Goal: Check status: Check status

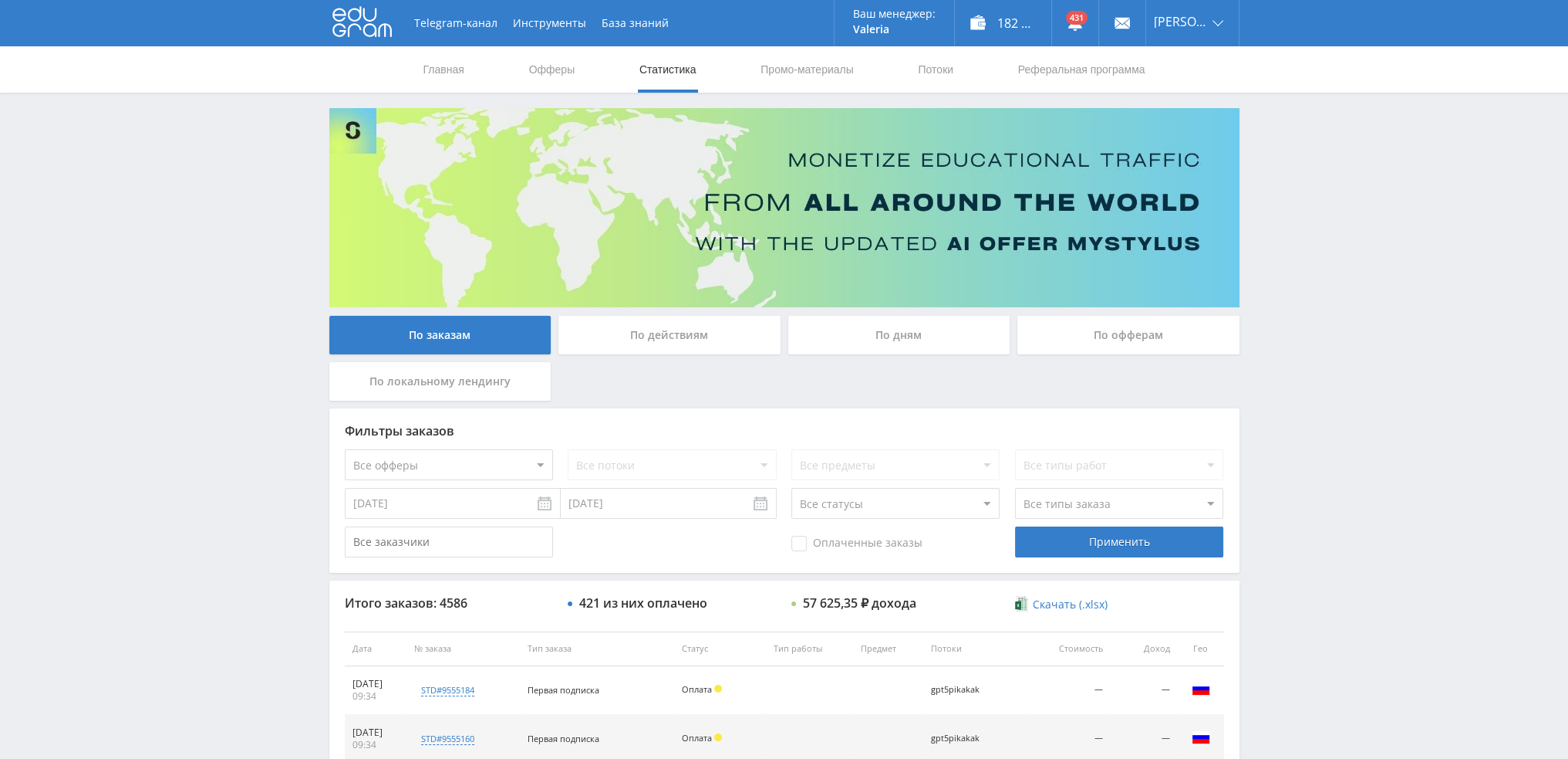
drag, startPoint x: 898, startPoint y: 347, endPoint x: 898, endPoint y: 321, distance: 26.0
click at [898, 345] on div "По дням" at bounding box center [899, 335] width 223 height 39
click at [0, 0] on input "По дням" at bounding box center [0, 0] width 0 height 0
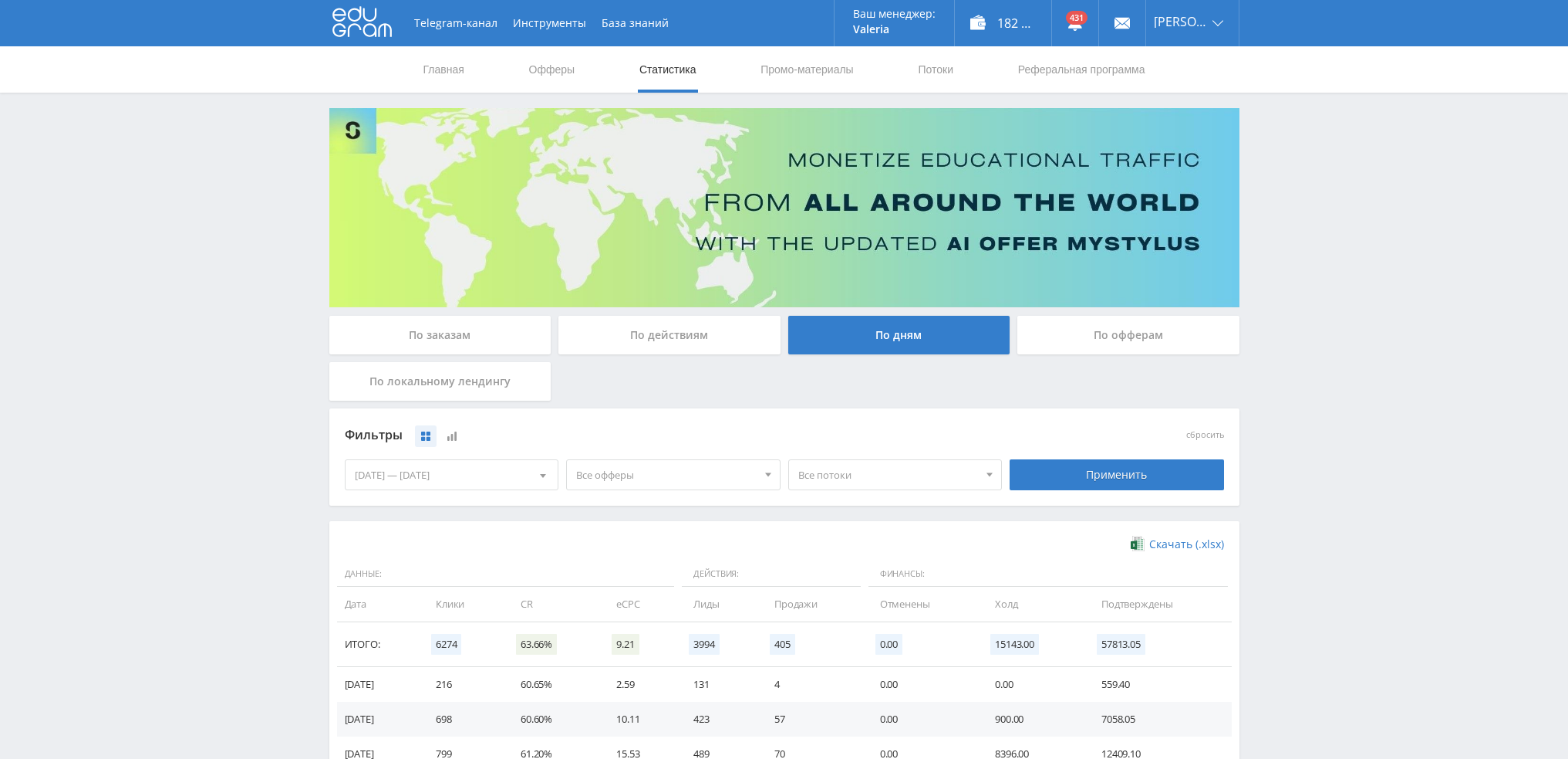
scroll to position [154, 0]
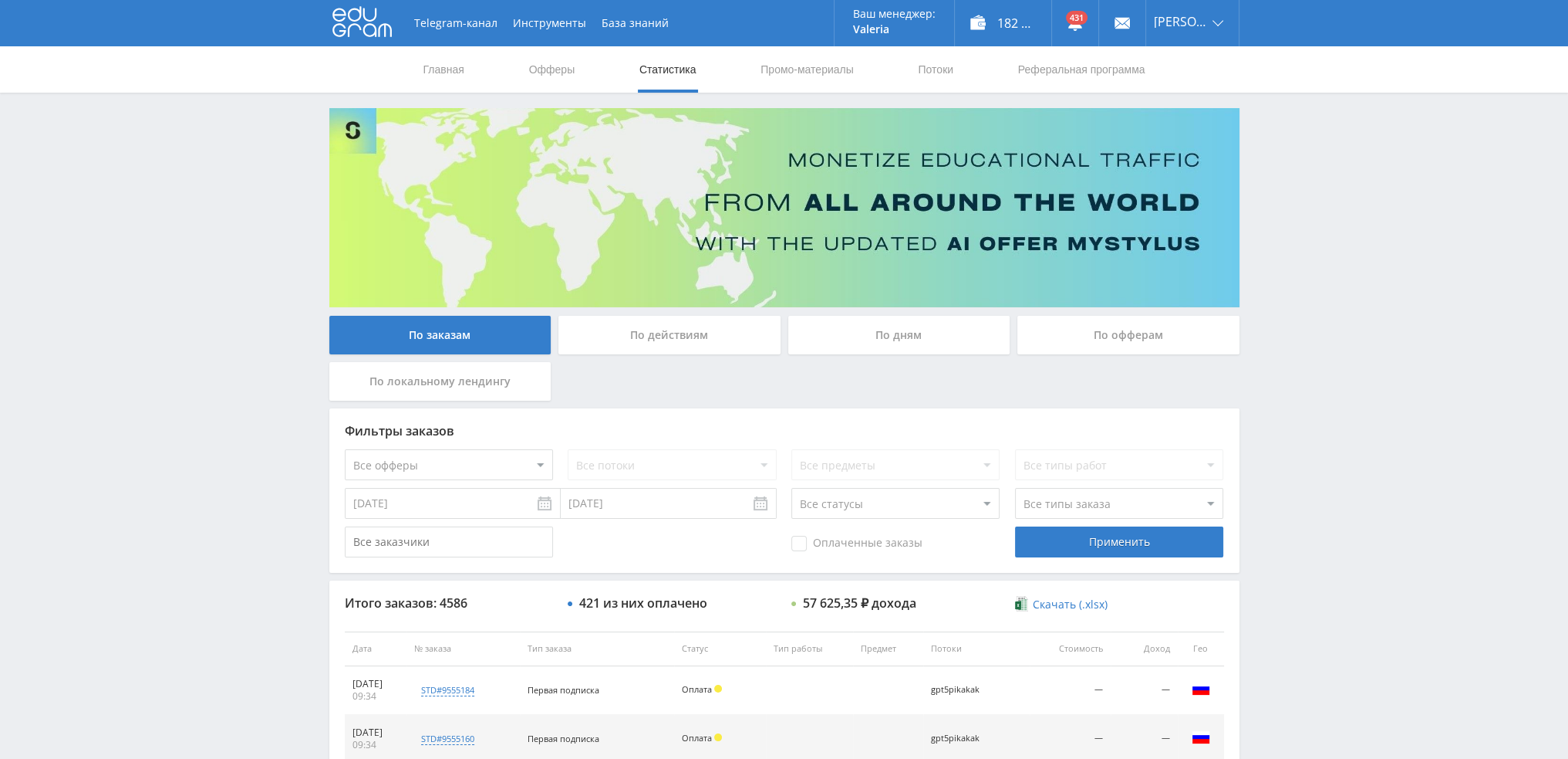
click at [898, 339] on div "По дням" at bounding box center [899, 335] width 223 height 39
click at [0, 0] on input "По дням" at bounding box center [0, 0] width 0 height 0
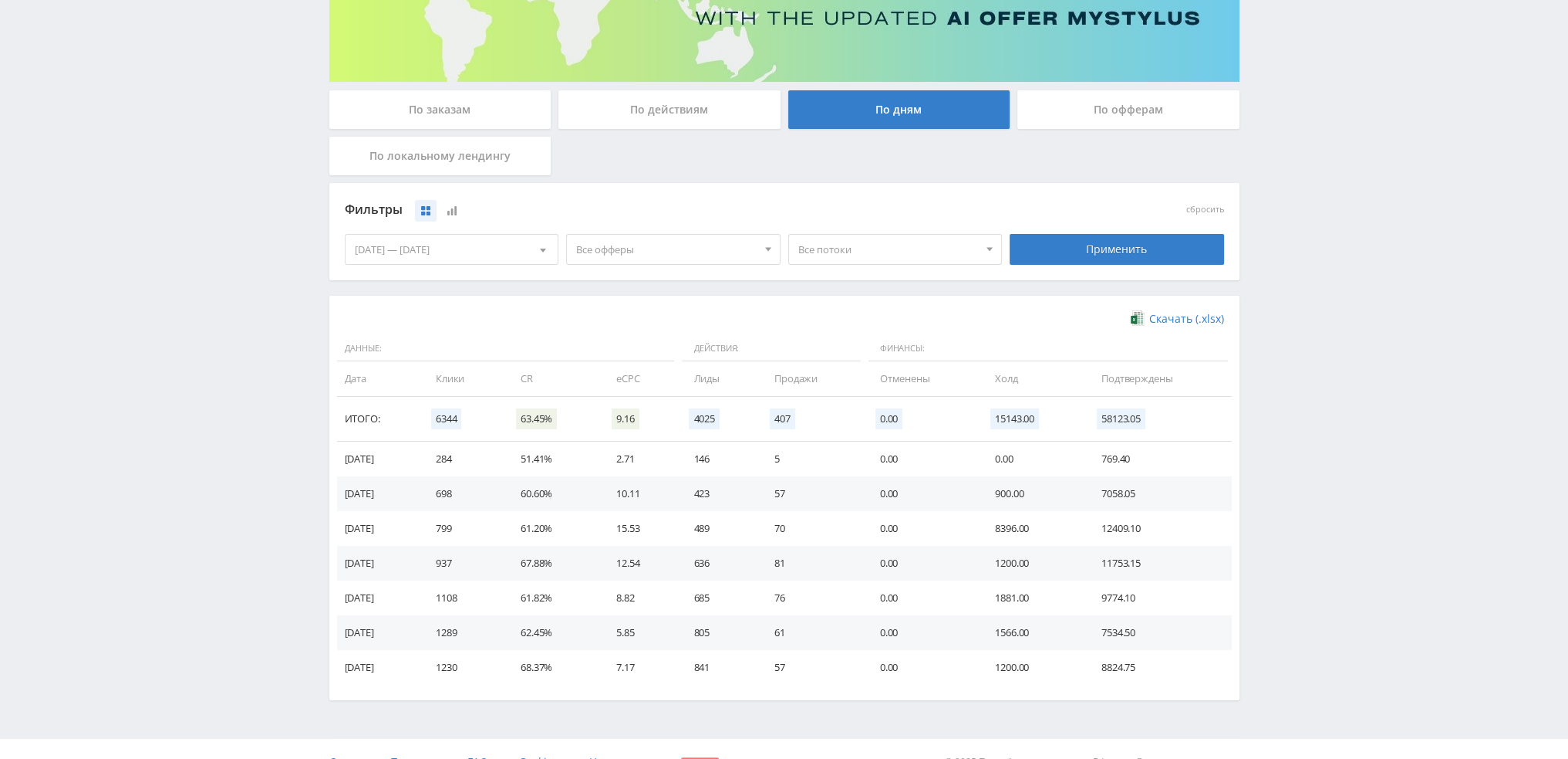
scroll to position [250, 0]
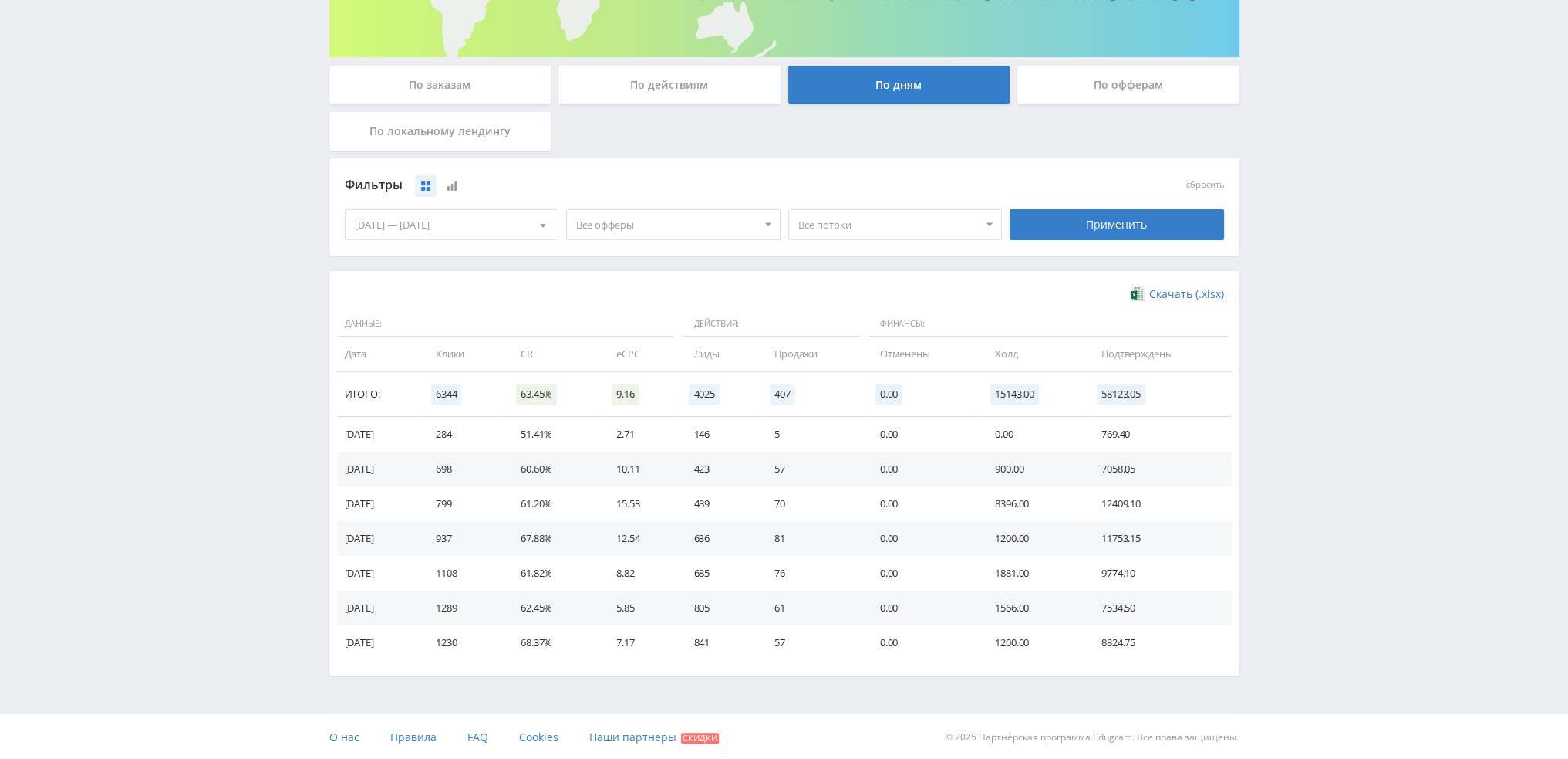
click at [688, 224] on span "Все офферы" at bounding box center [666, 225] width 181 height 29
click at [634, 315] on button "Кампус AI" at bounding box center [674, 317] width 213 height 21
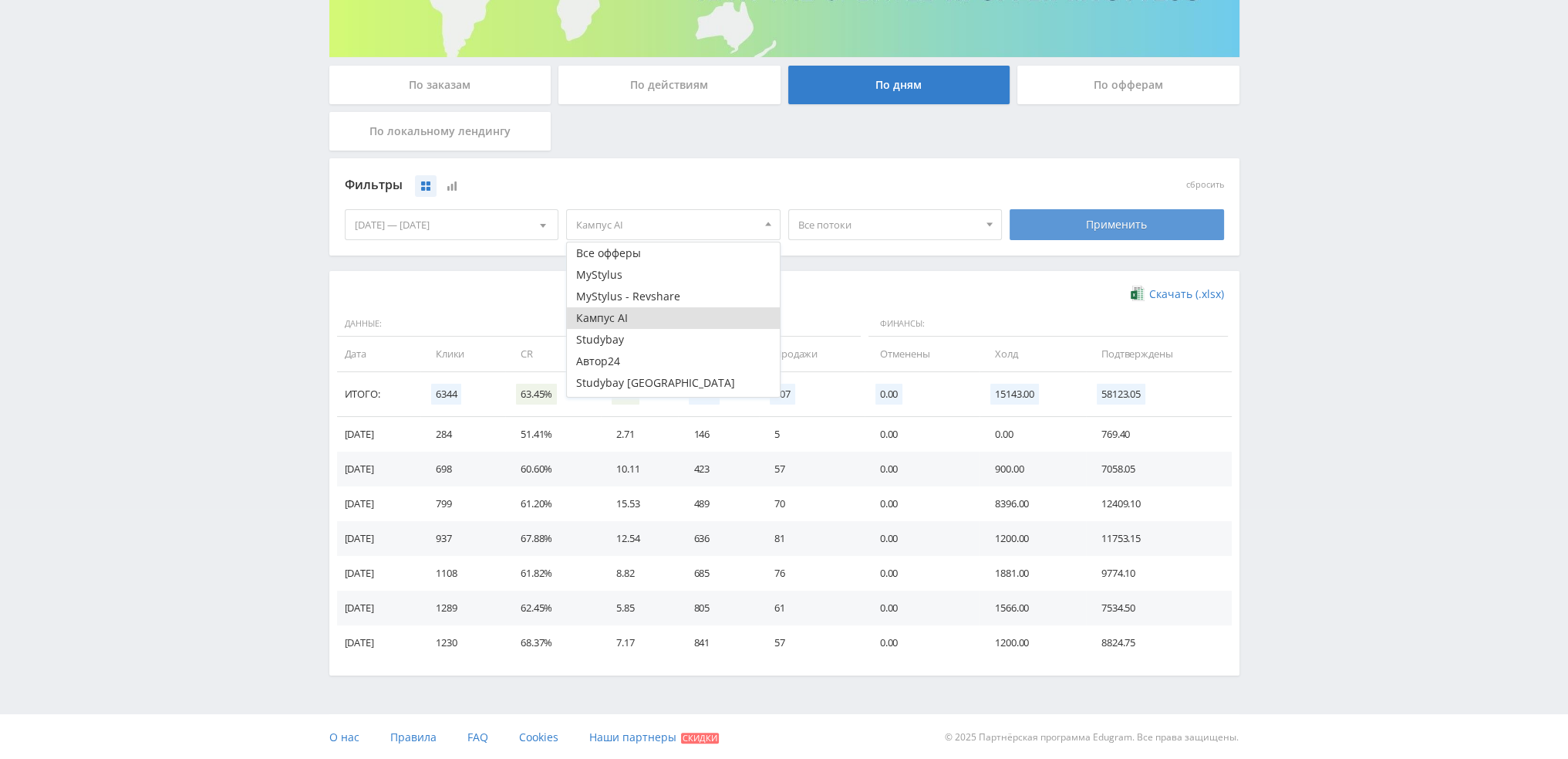
click at [1080, 228] on div "Применить" at bounding box center [1117, 225] width 215 height 31
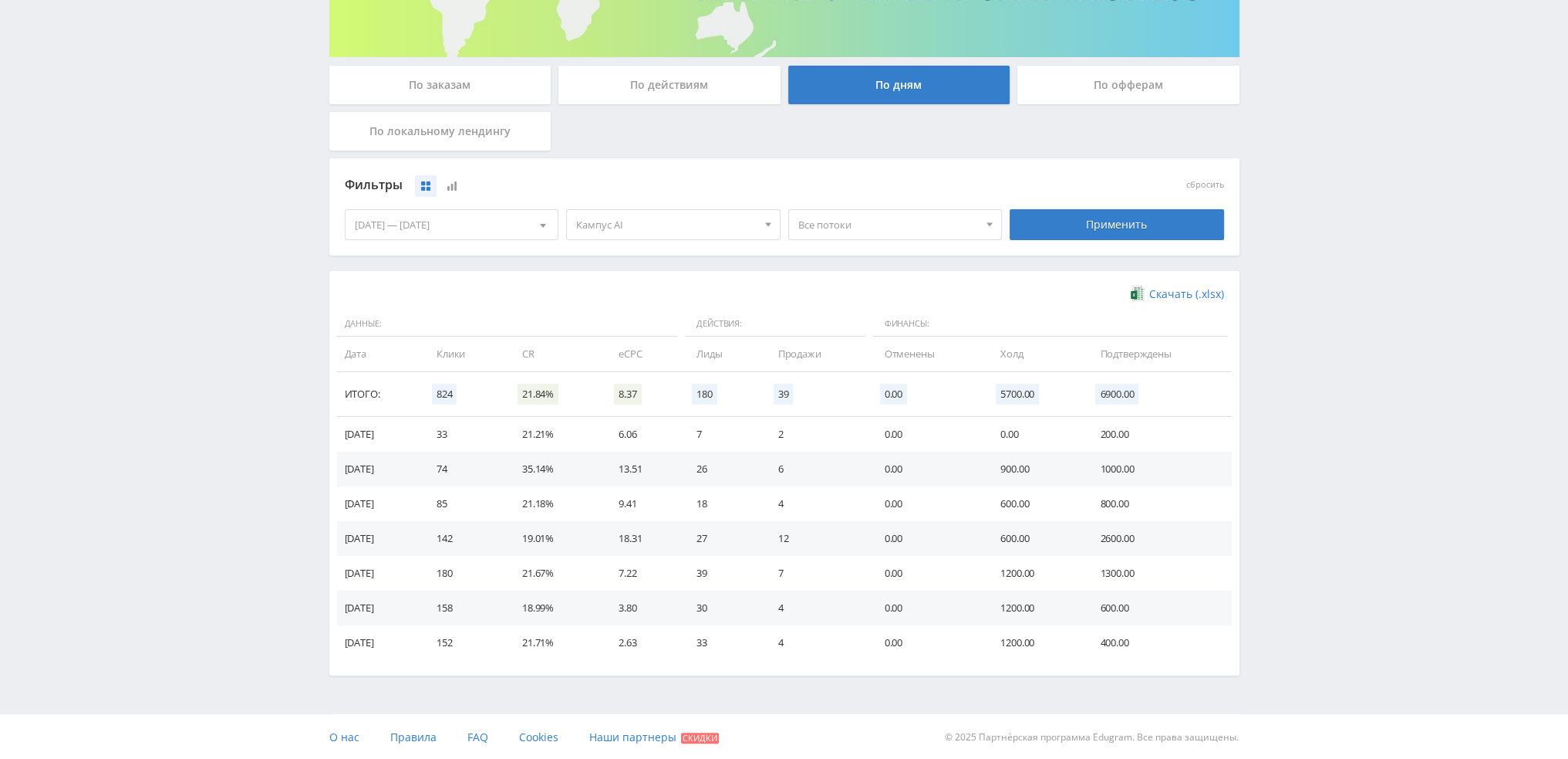
click at [856, 229] on span "Все потоки" at bounding box center [888, 225] width 181 height 29
click at [857, 233] on span "Все потоки" at bounding box center [888, 225] width 181 height 29
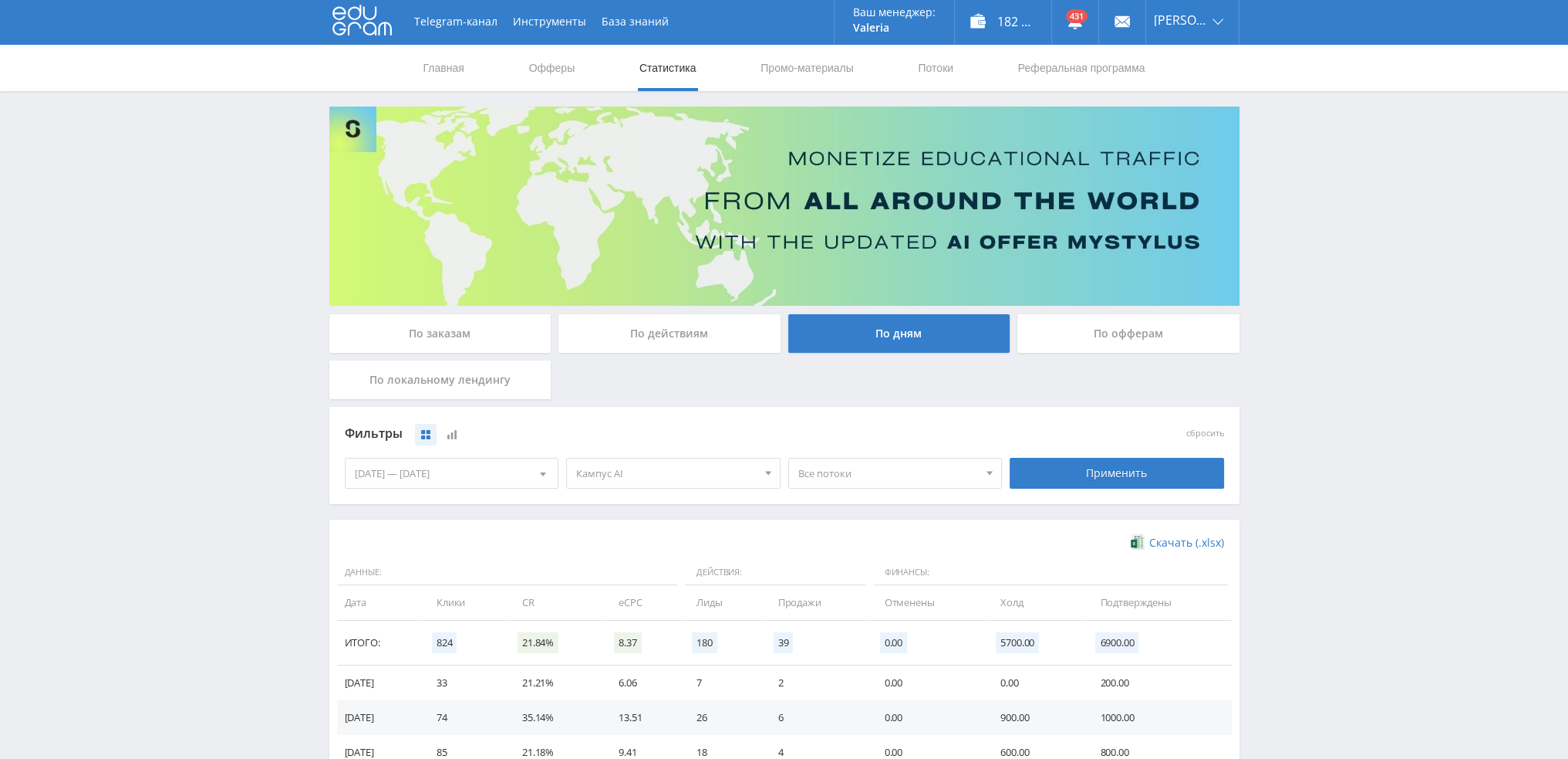
scroll to position [0, 0]
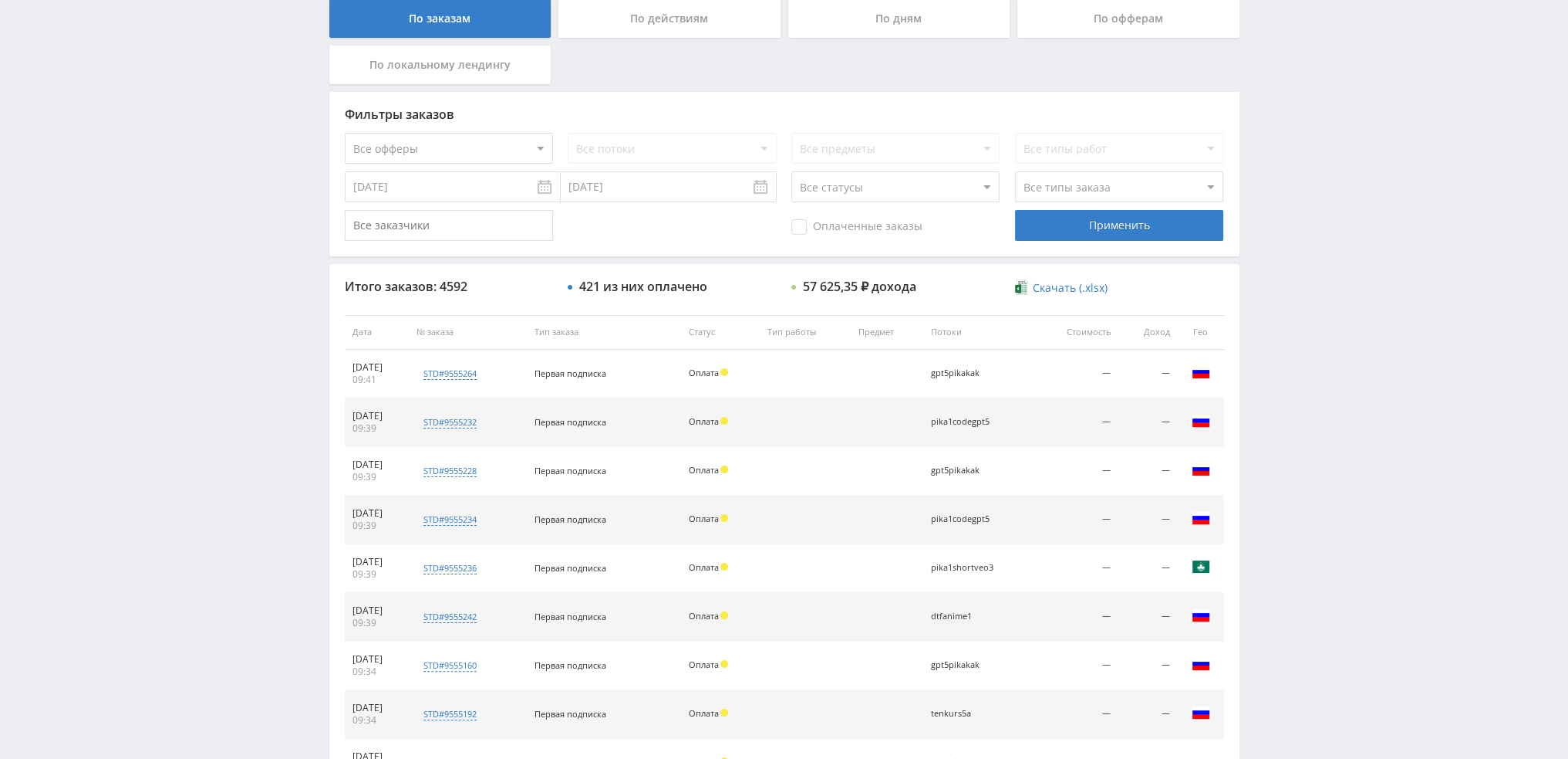
scroll to position [309, 0]
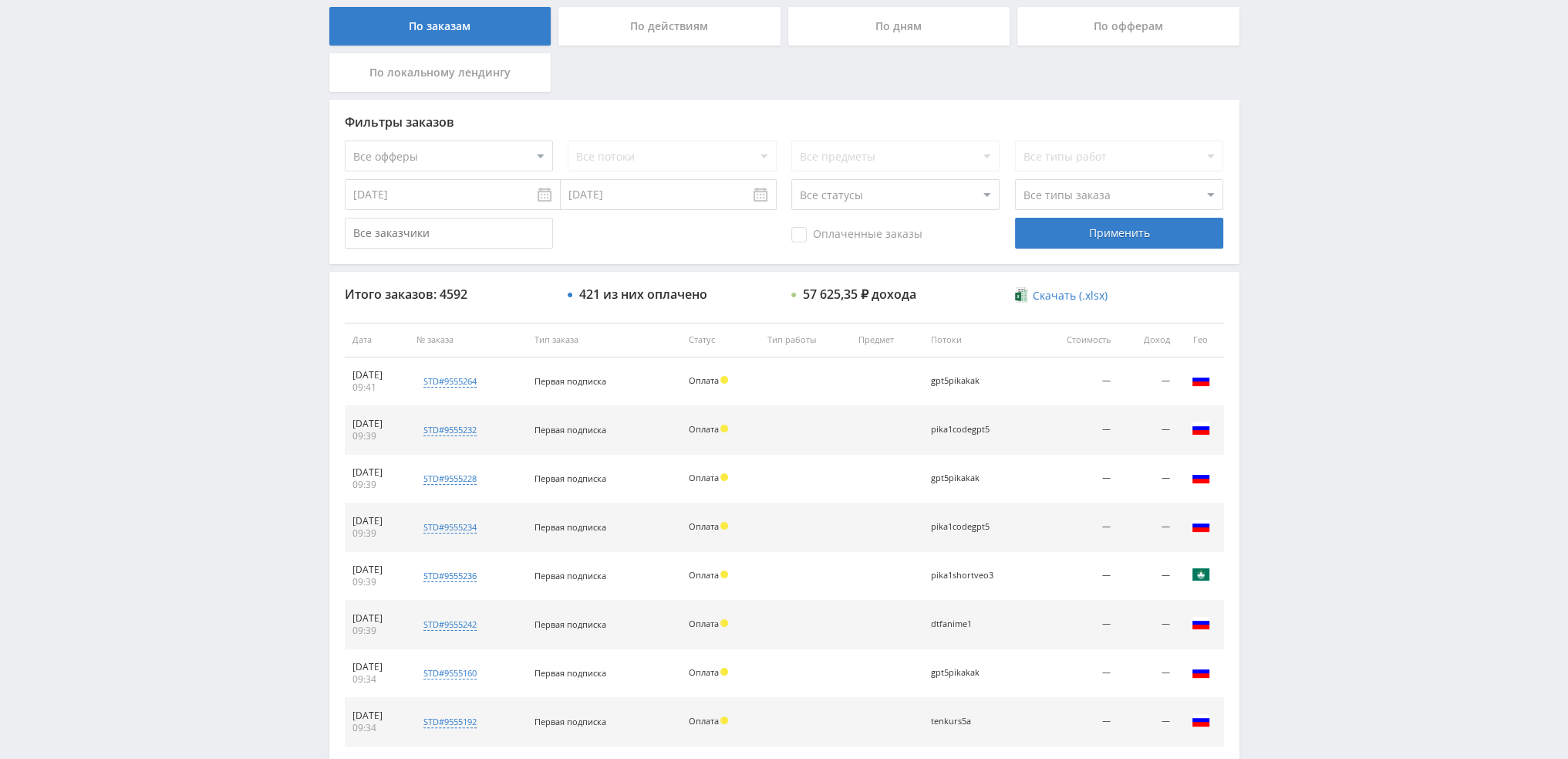
click at [883, 31] on div "По дням" at bounding box center [899, 26] width 223 height 39
click at [0, 0] on input "По дням" at bounding box center [0, 0] width 0 height 0
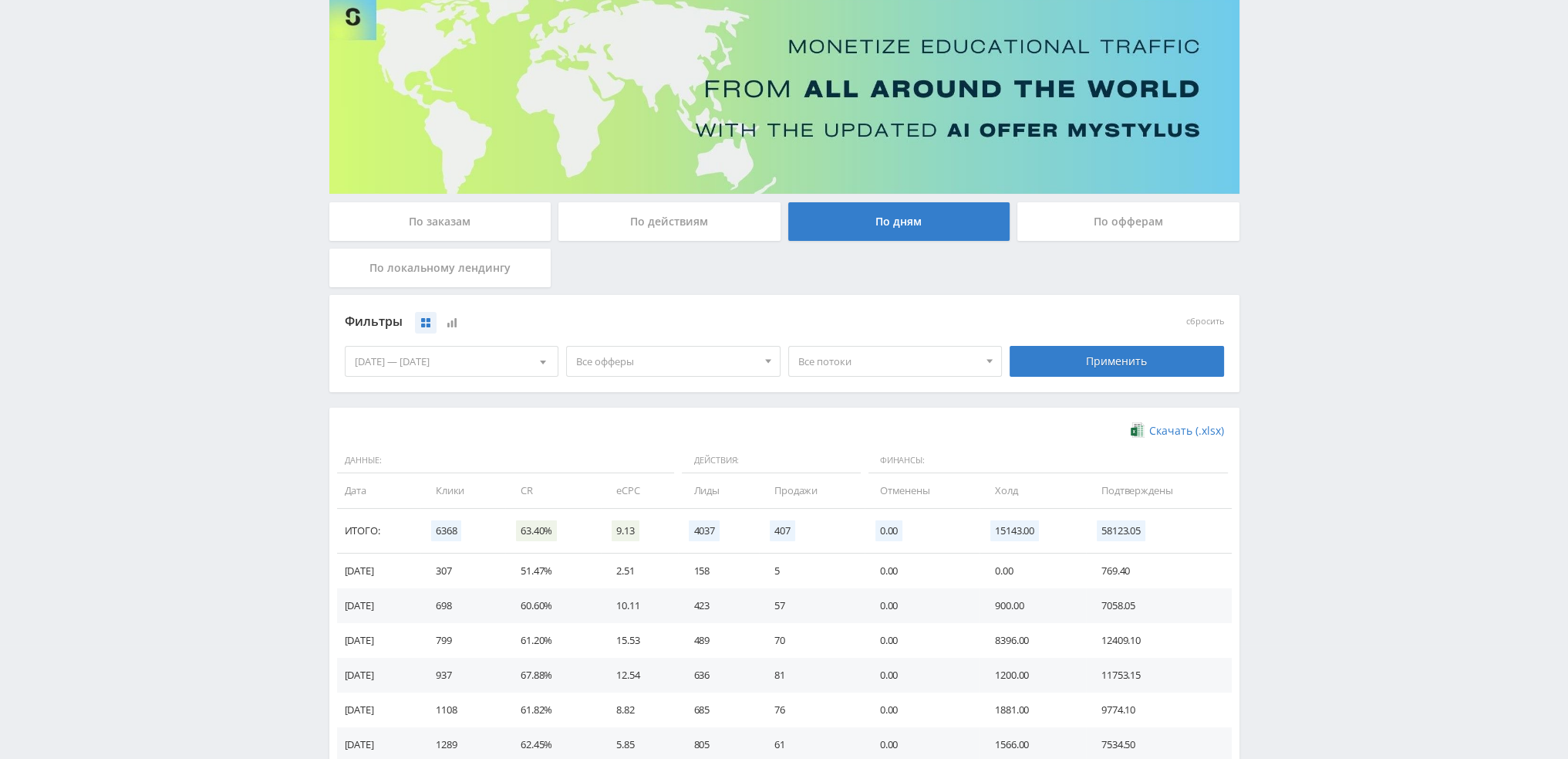
scroll to position [250, 0]
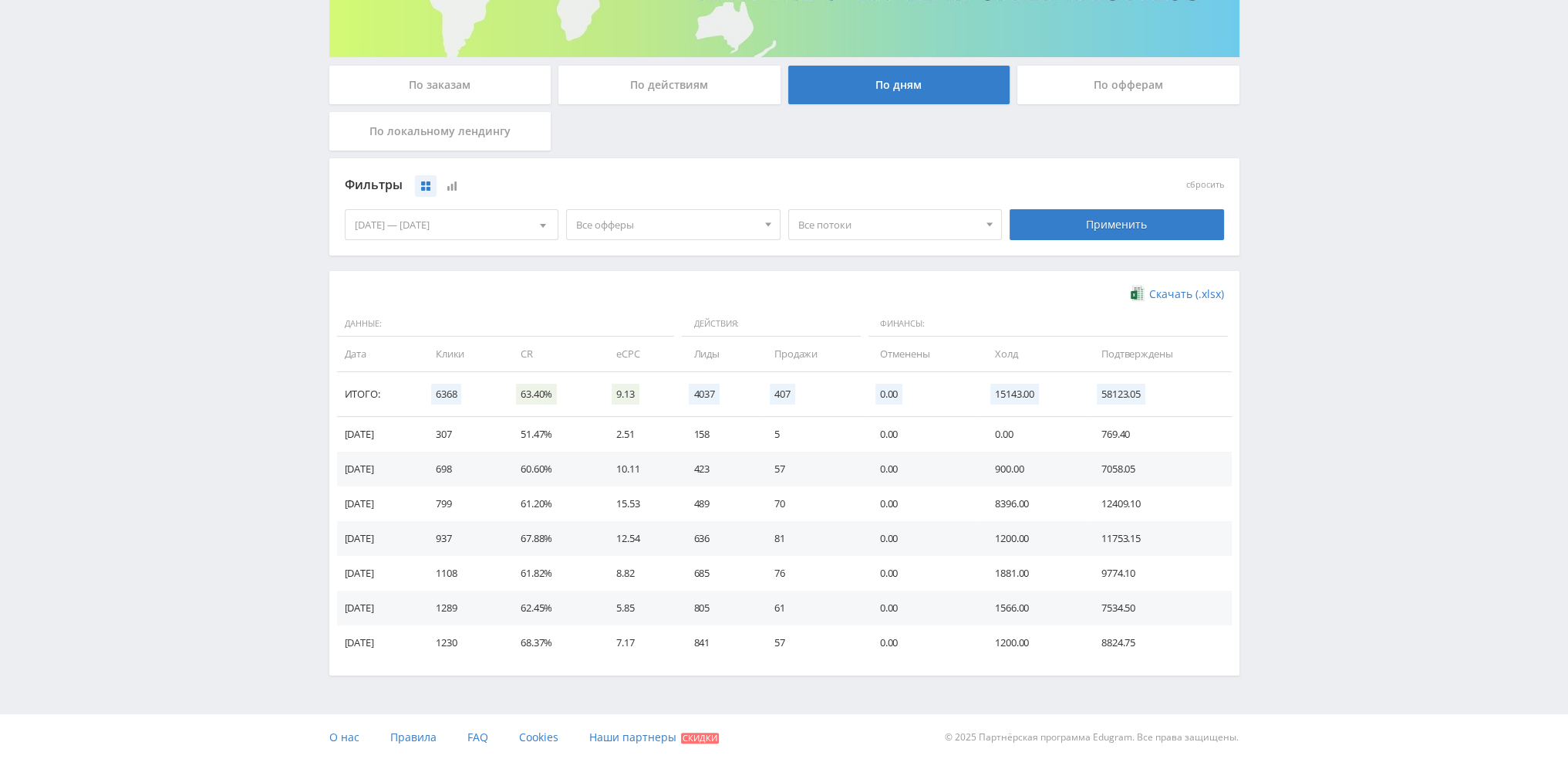
drag, startPoint x: 691, startPoint y: 217, endPoint x: 685, endPoint y: 226, distance: 10.8
click at [691, 217] on span "Все офферы" at bounding box center [666, 225] width 181 height 29
click at [648, 380] on button "Study AI (RevShare)" at bounding box center [674, 386] width 213 height 21
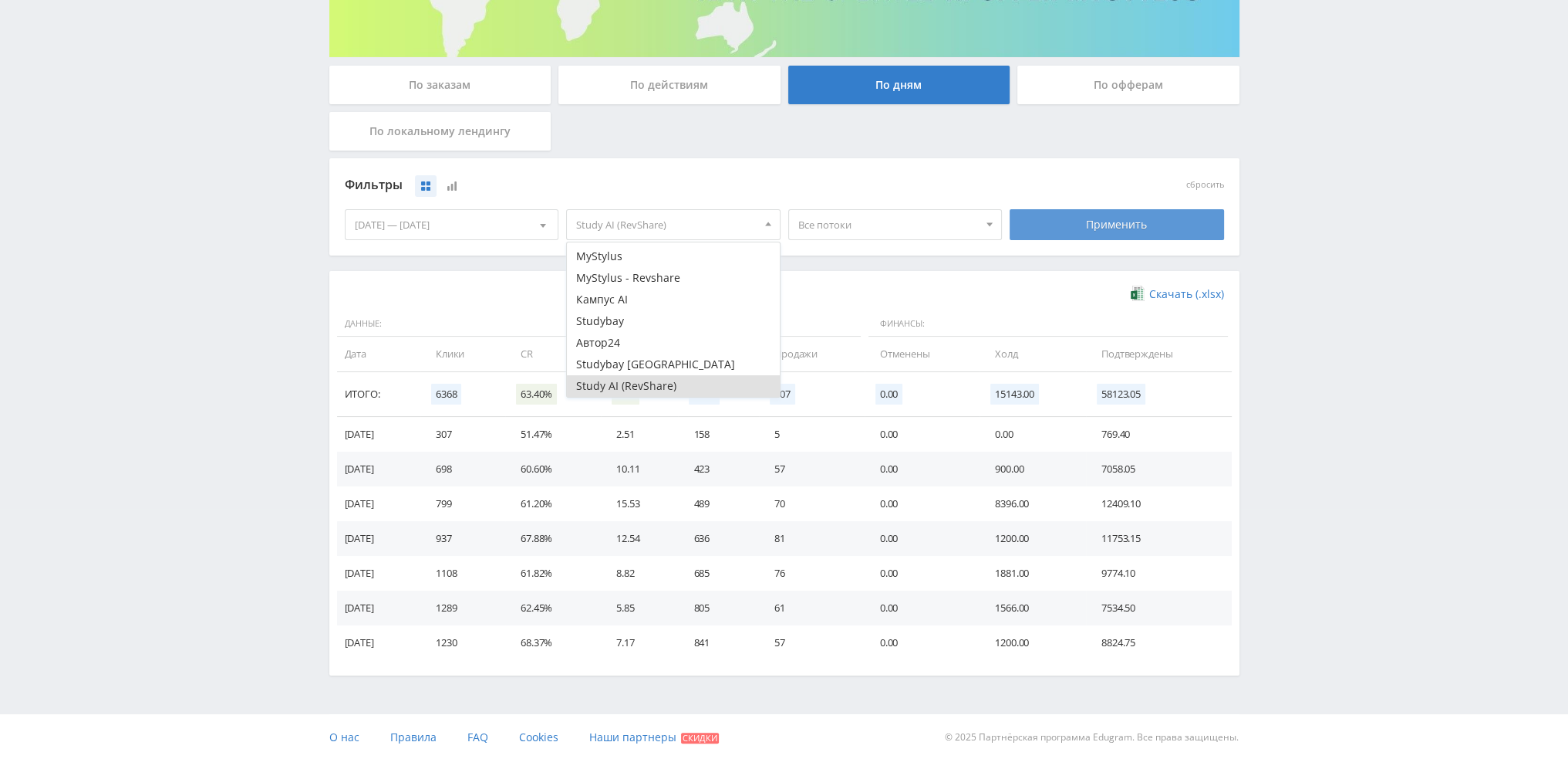
click at [1063, 228] on div "Применить" at bounding box center [1117, 225] width 215 height 31
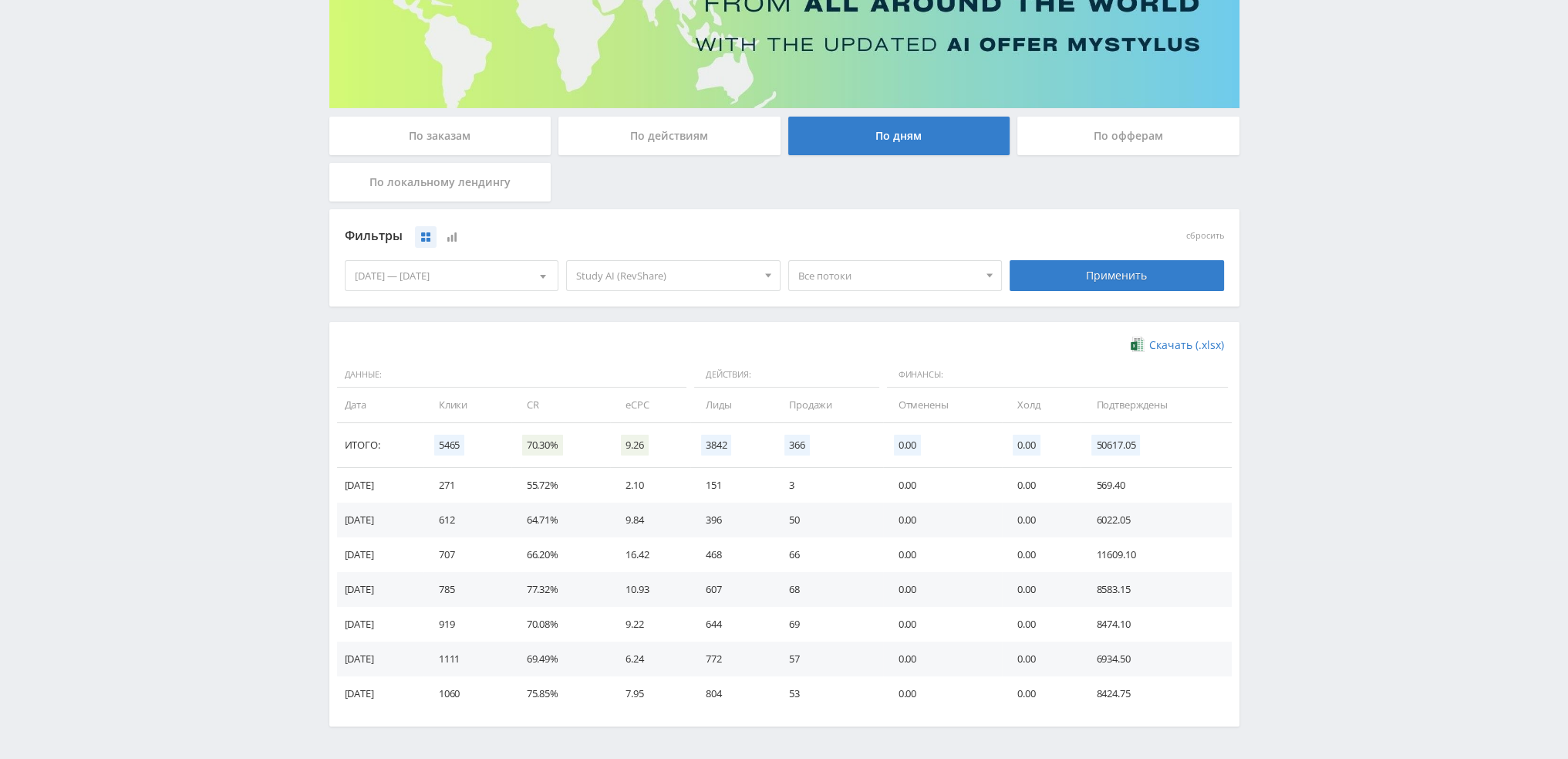
scroll to position [232, 0]
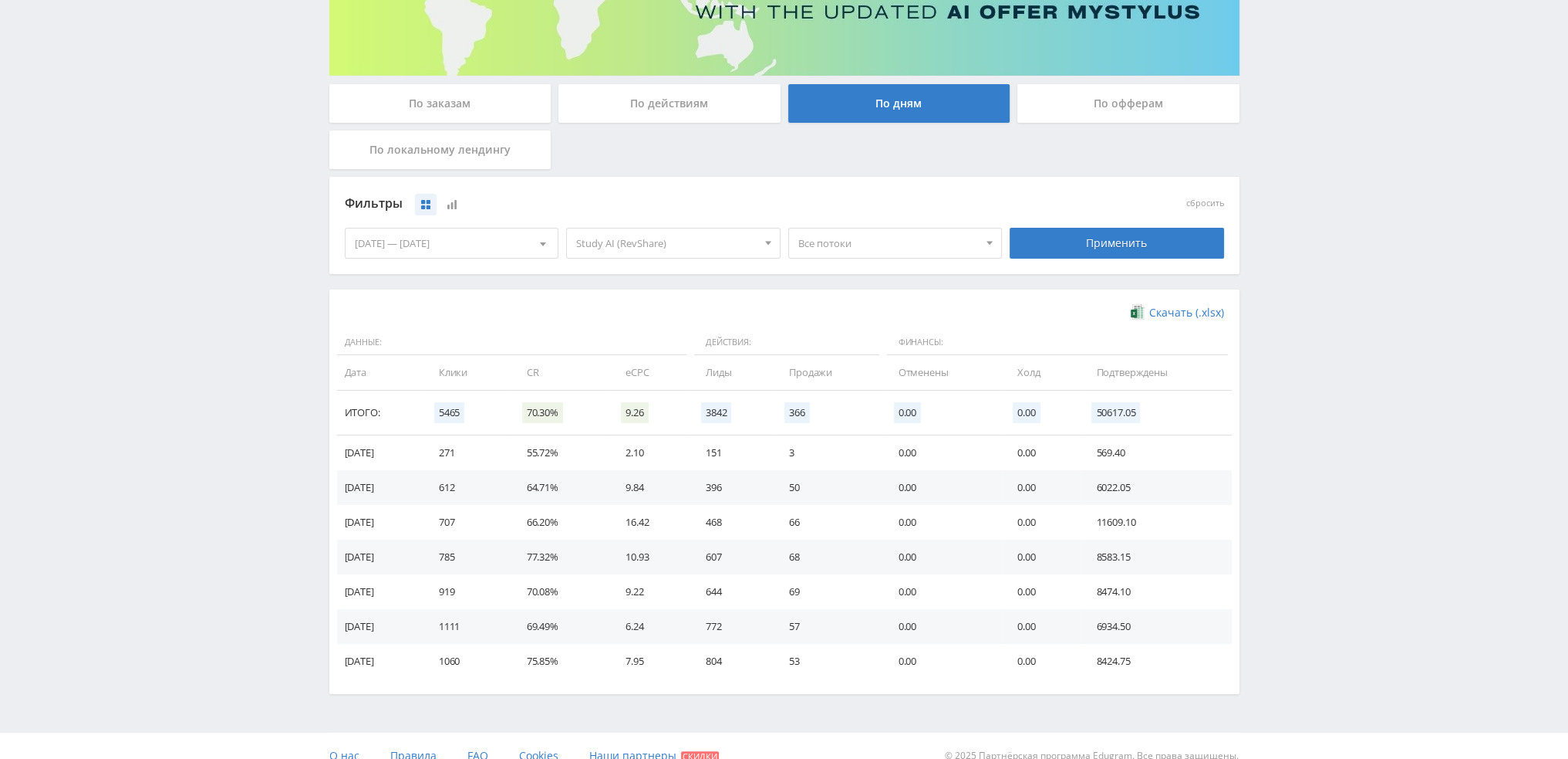
click at [874, 236] on span "Все потоки" at bounding box center [888, 243] width 181 height 29
click at [884, 331] on button "pika1shortveo3" at bounding box center [895, 330] width 213 height 21
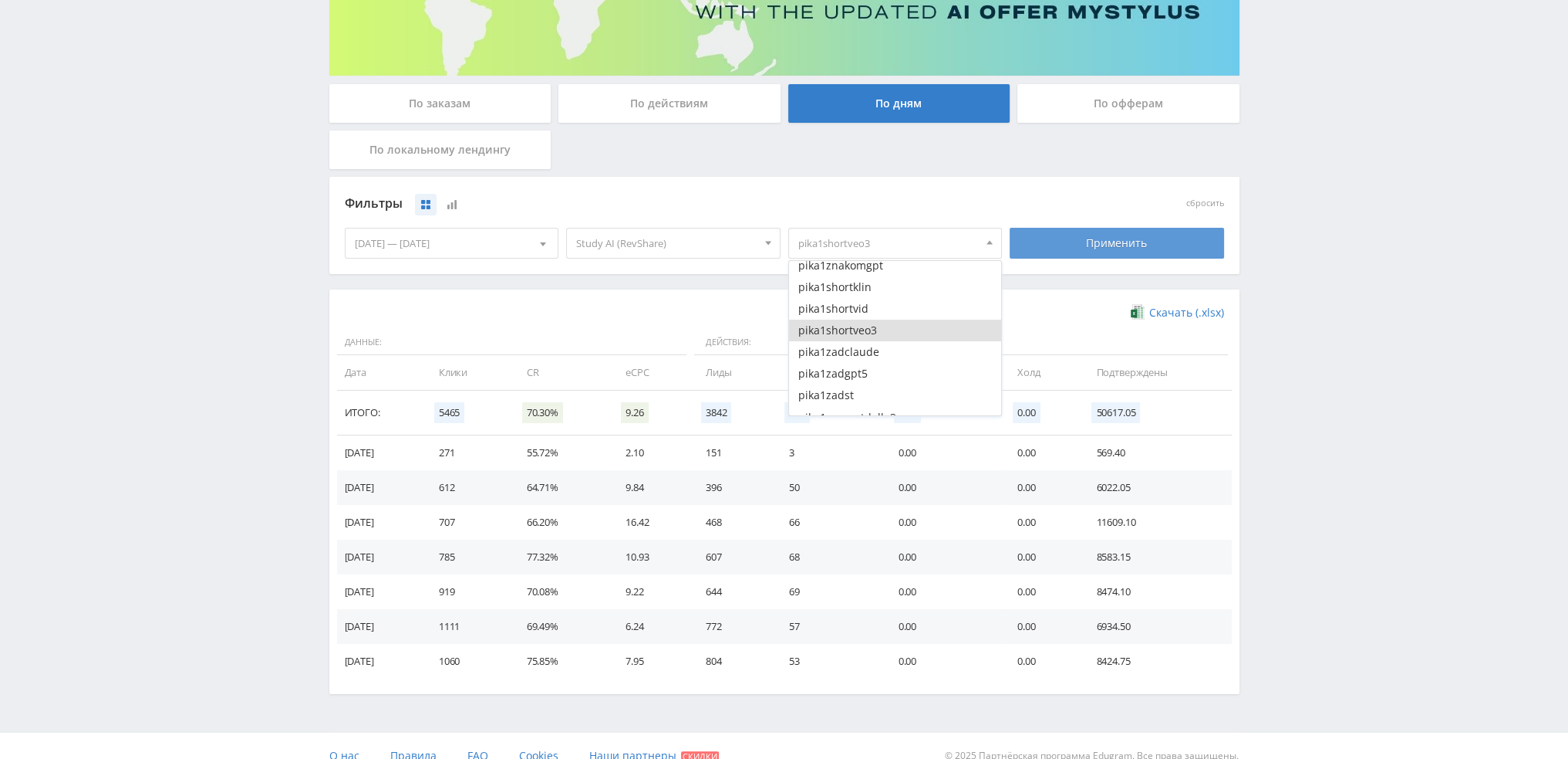
click at [1114, 239] on div "Применить" at bounding box center [1117, 243] width 215 height 31
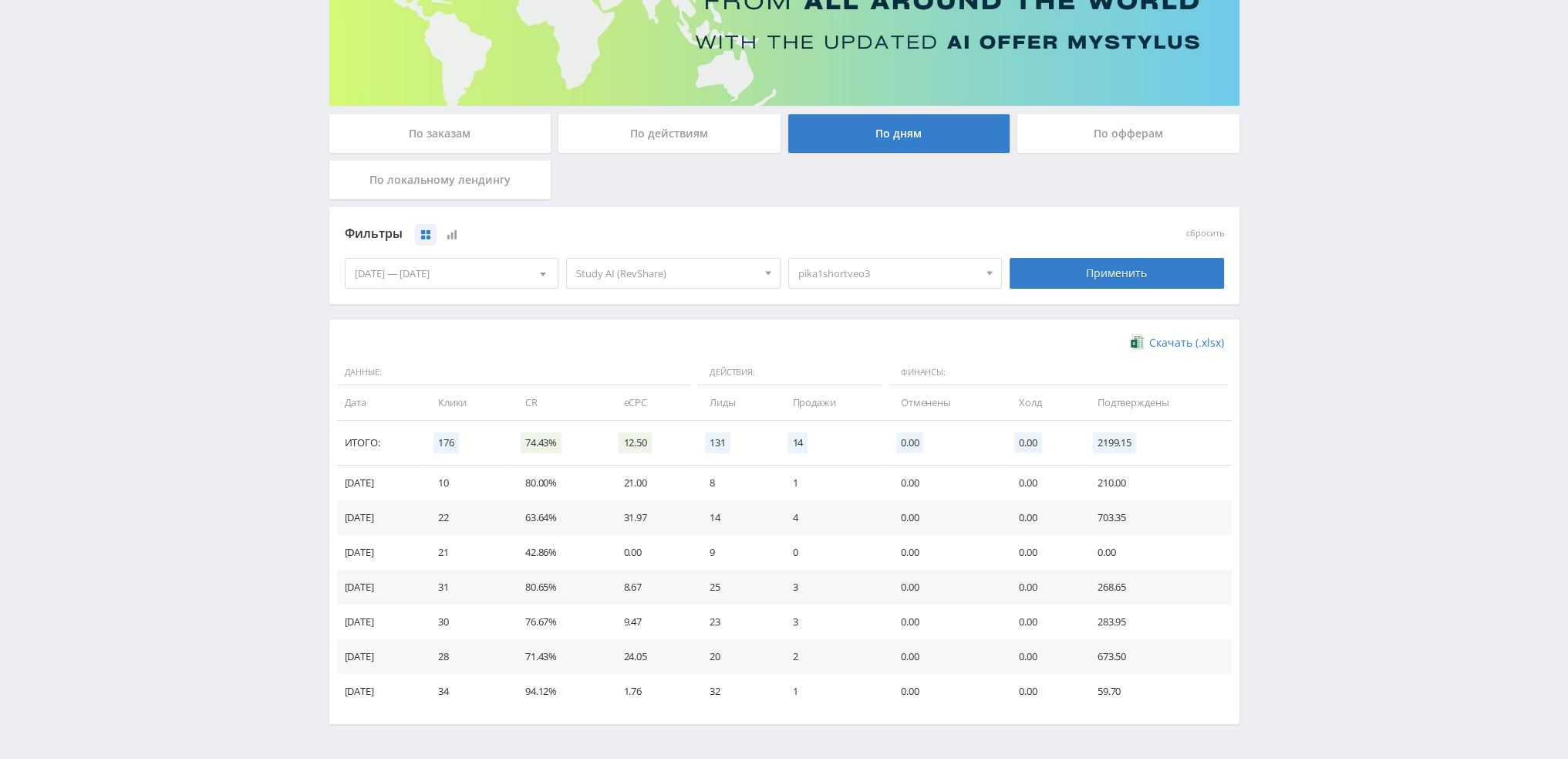
scroll to position [250, 0]
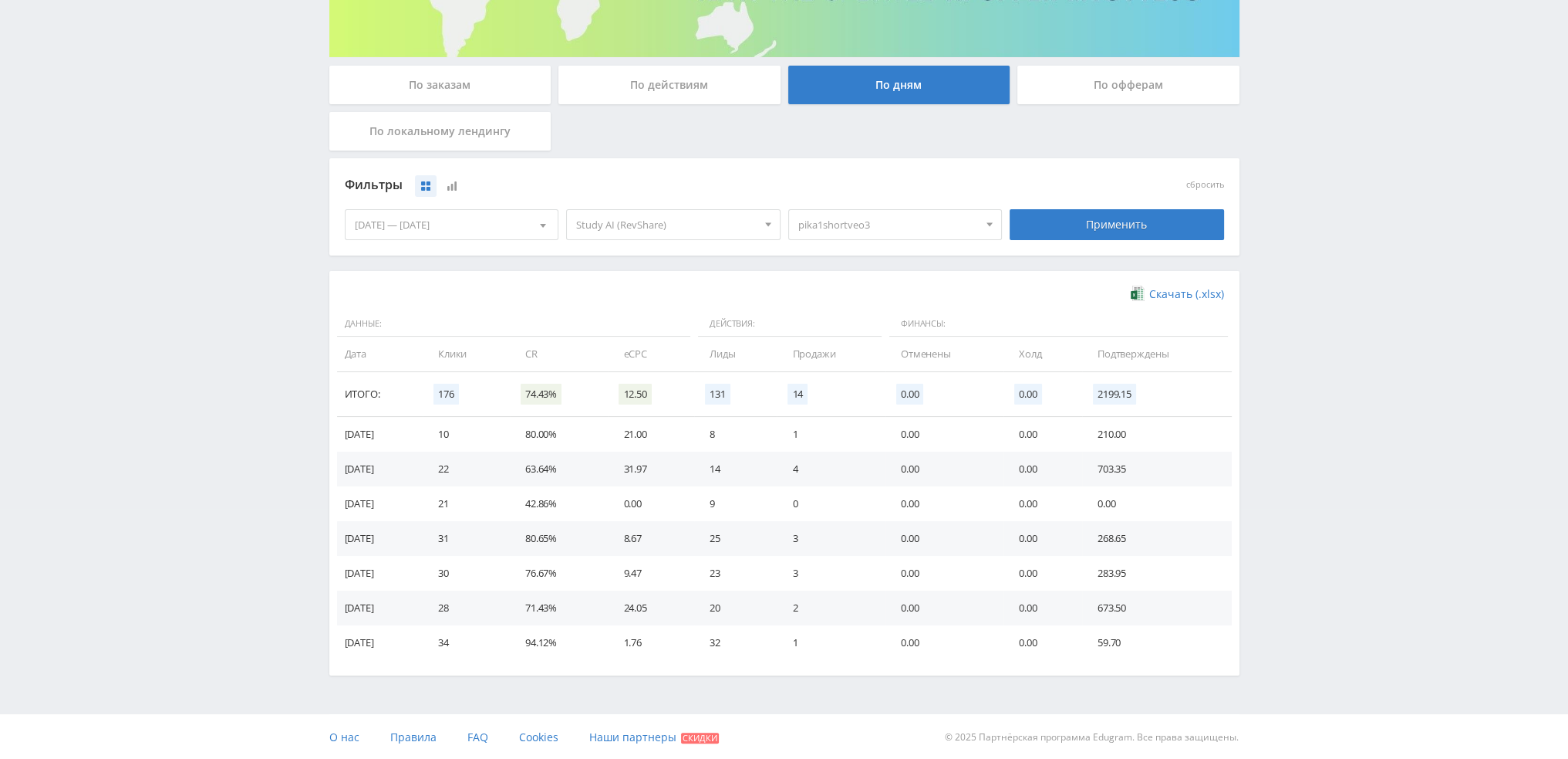
click at [480, 239] on div "15.09.2025 — 21.09.2025 Календарь Период Сентябрь, 2025 Пн Вт Ср Чт Пт Сб Вс 1 …" at bounding box center [452, 225] width 223 height 43
click at [494, 230] on div "[DATE] — [DATE]" at bounding box center [452, 225] width 213 height 29
click at [446, 253] on span "Период" at bounding box center [436, 257] width 36 height 30
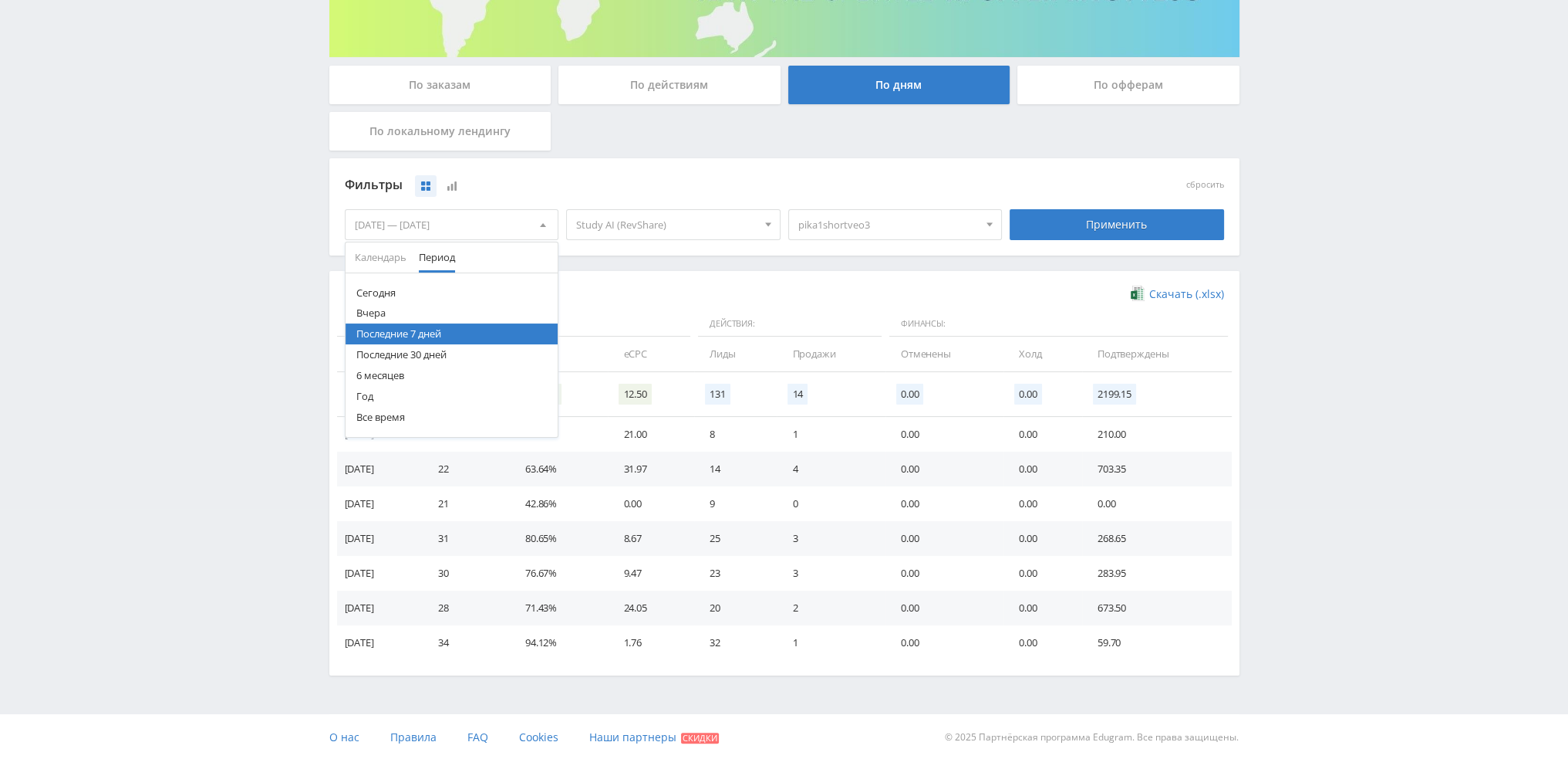
click at [410, 358] on button "Последние 30 дней" at bounding box center [452, 354] width 213 height 21
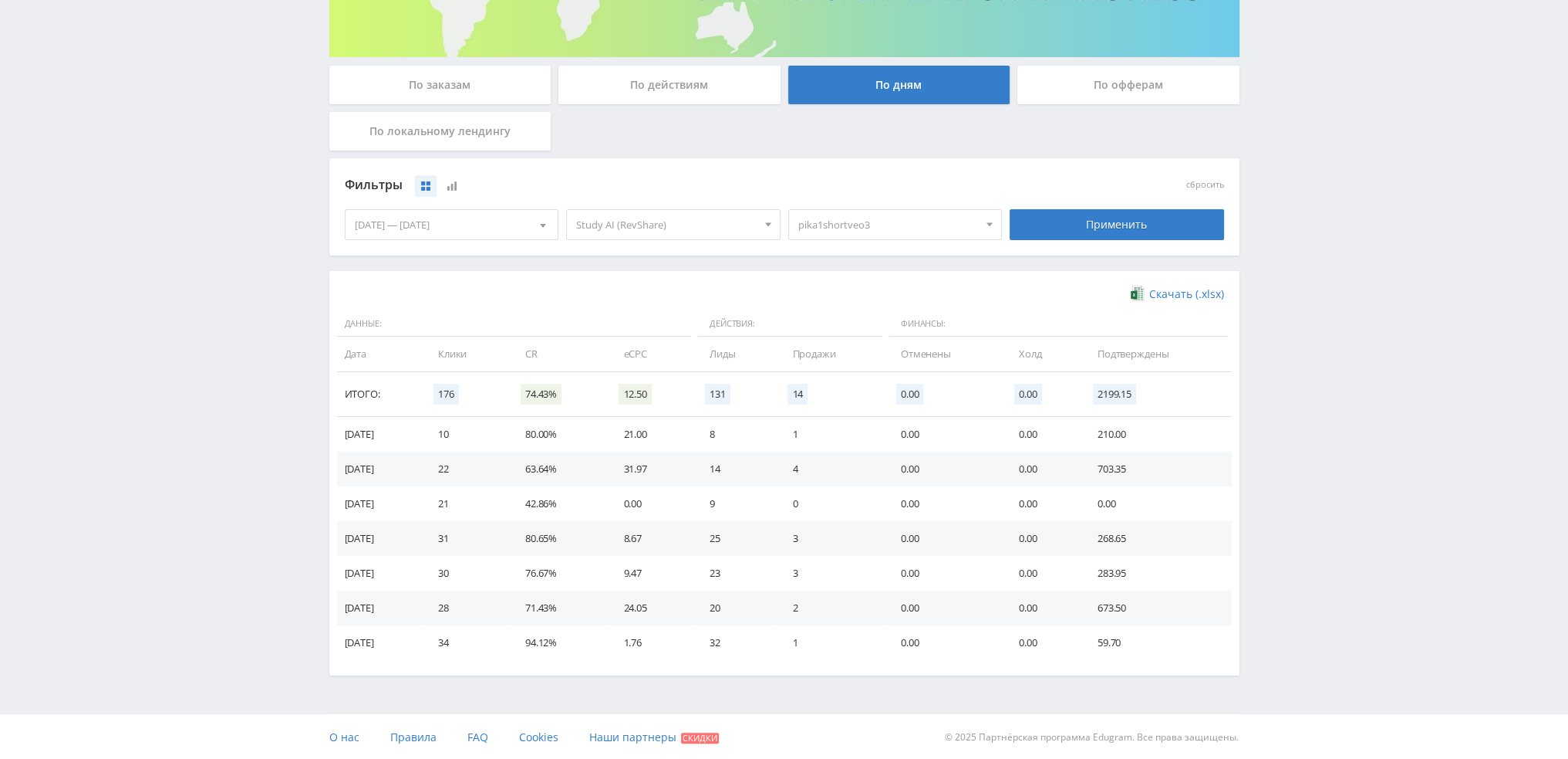
click at [1141, 240] on div "Применить" at bounding box center [1117, 225] width 223 height 43
click at [1143, 229] on div "Применить" at bounding box center [1117, 225] width 215 height 31
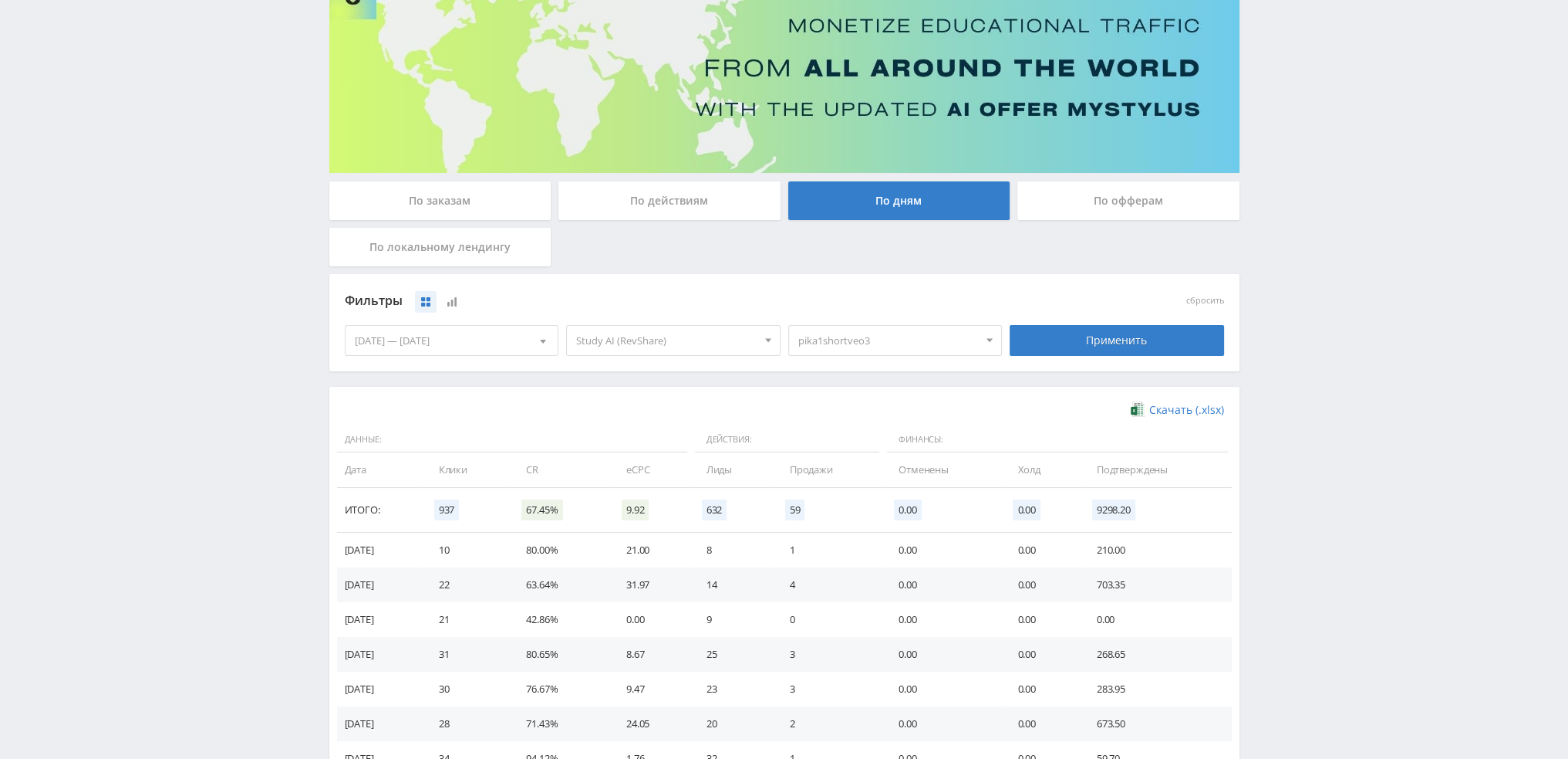
scroll to position [133, 0]
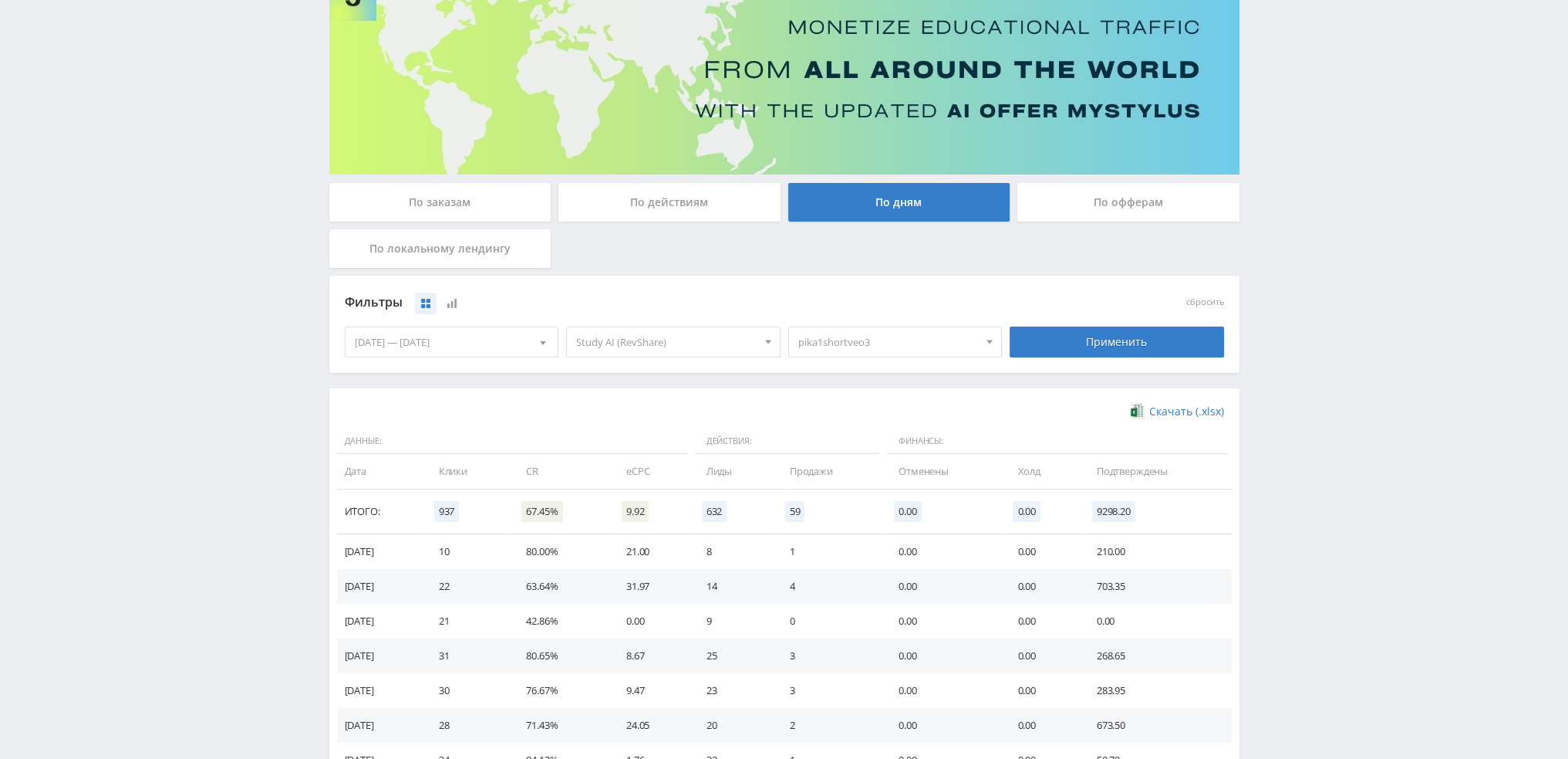
click at [890, 332] on span "pika1shortveo3" at bounding box center [888, 342] width 181 height 29
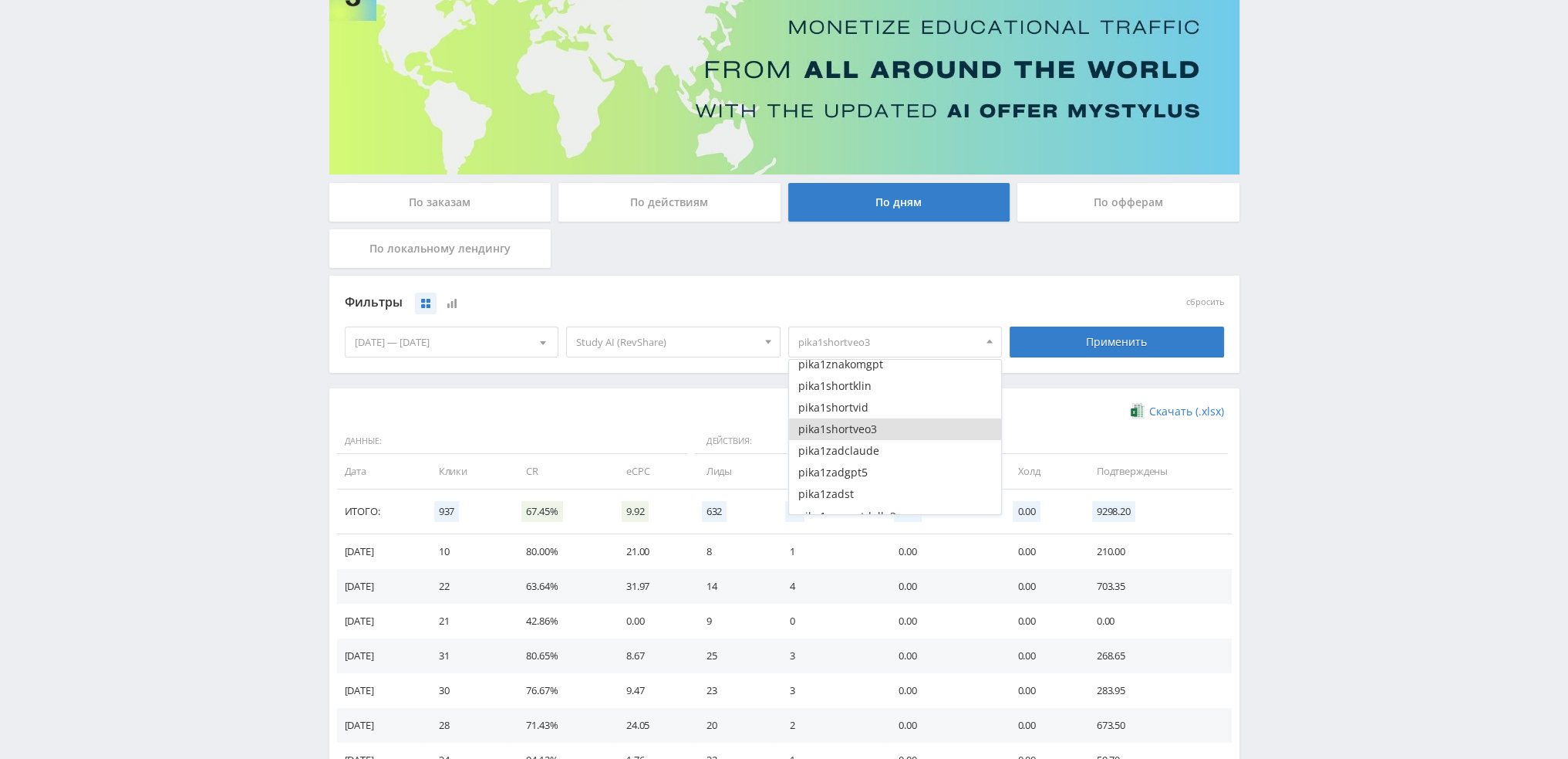
click at [876, 428] on button "pika1shortveo3" at bounding box center [895, 429] width 213 height 21
click at [878, 480] on button "pika1fotvvidVEO3" at bounding box center [895, 482] width 213 height 21
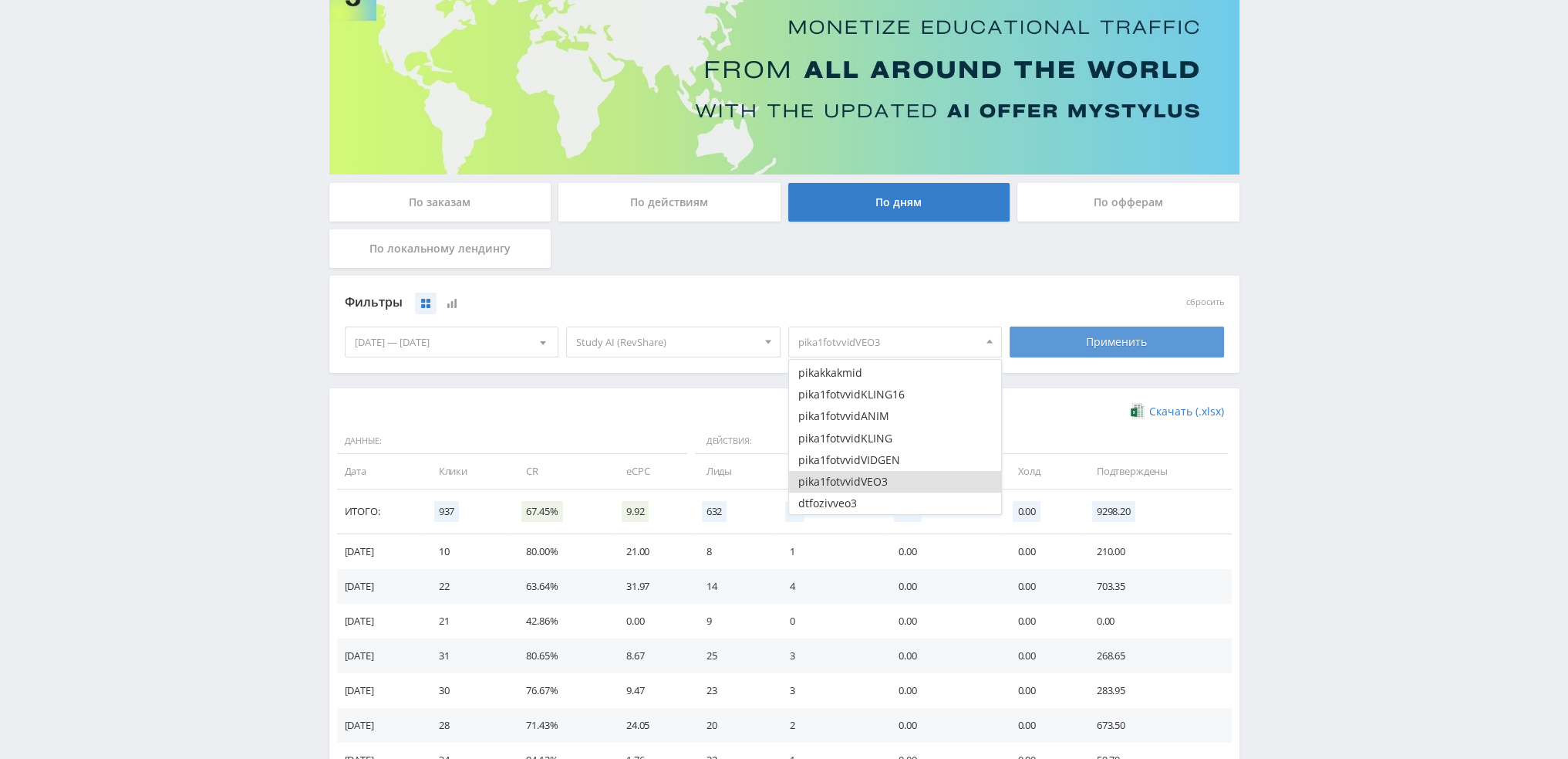
click at [1083, 327] on div "Применить" at bounding box center [1117, 342] width 215 height 31
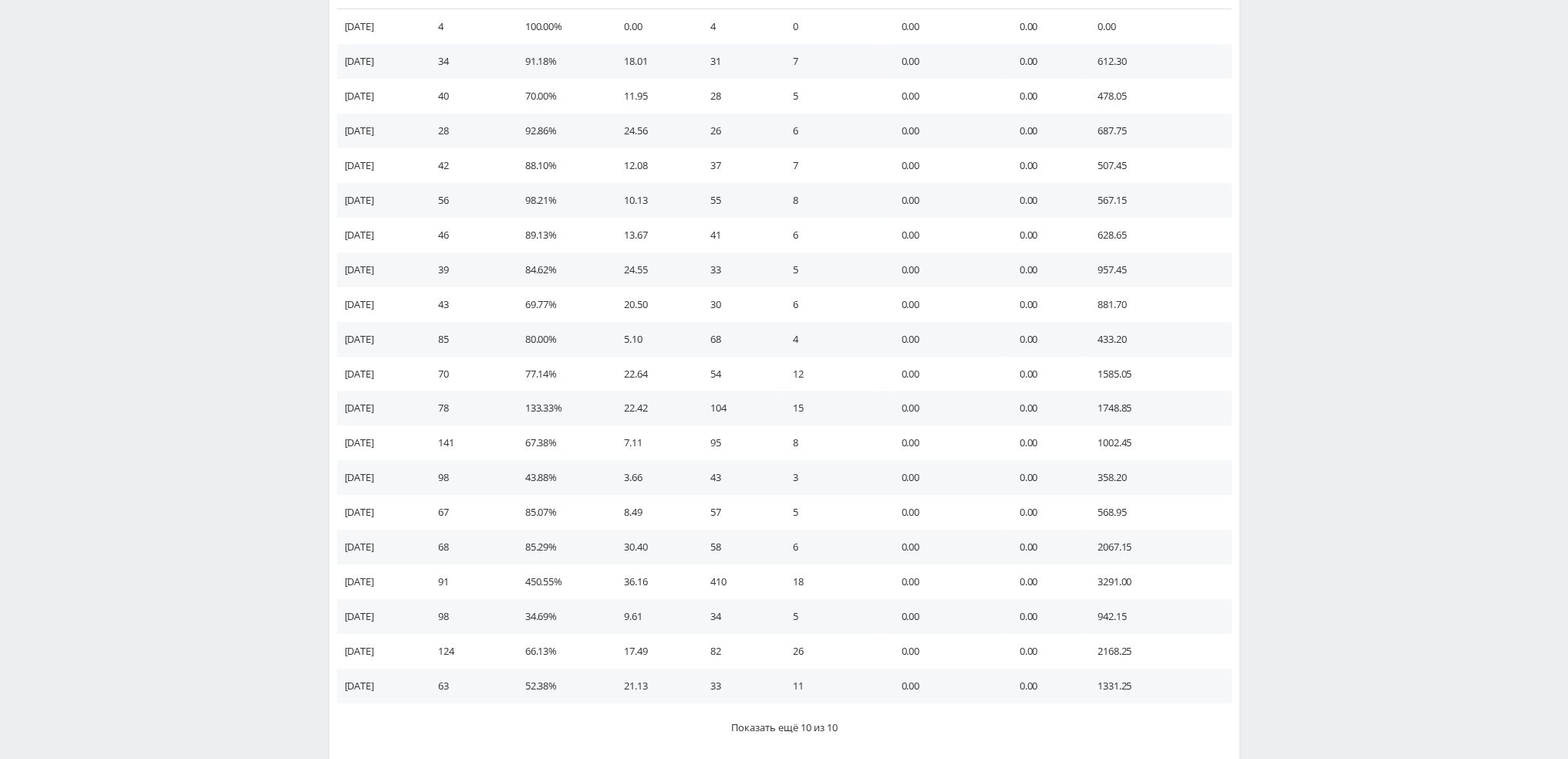
scroll to position [695, 0]
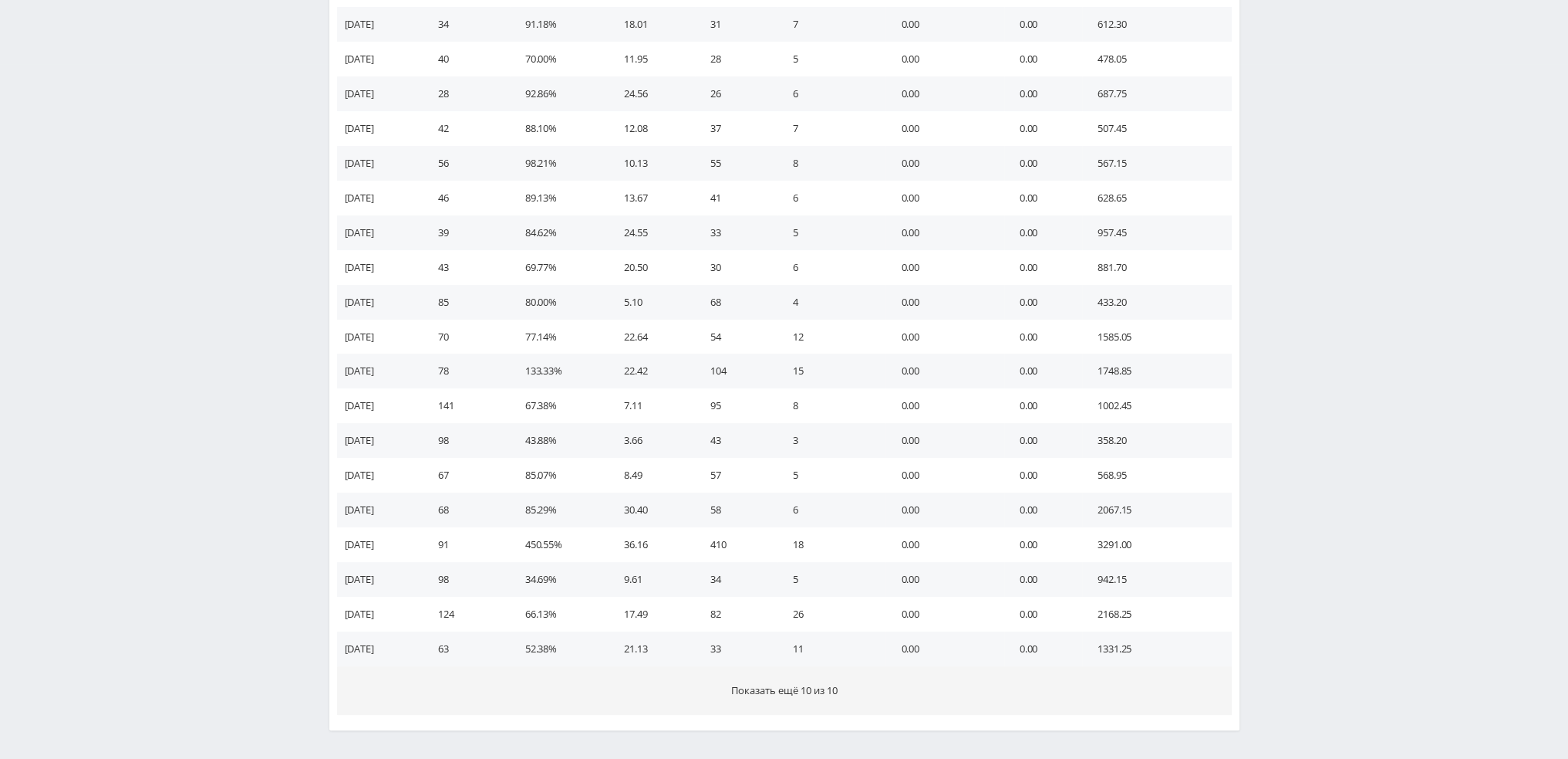
click at [743, 696] on span "Показать ещё 10 из 10" at bounding box center [784, 690] width 106 height 14
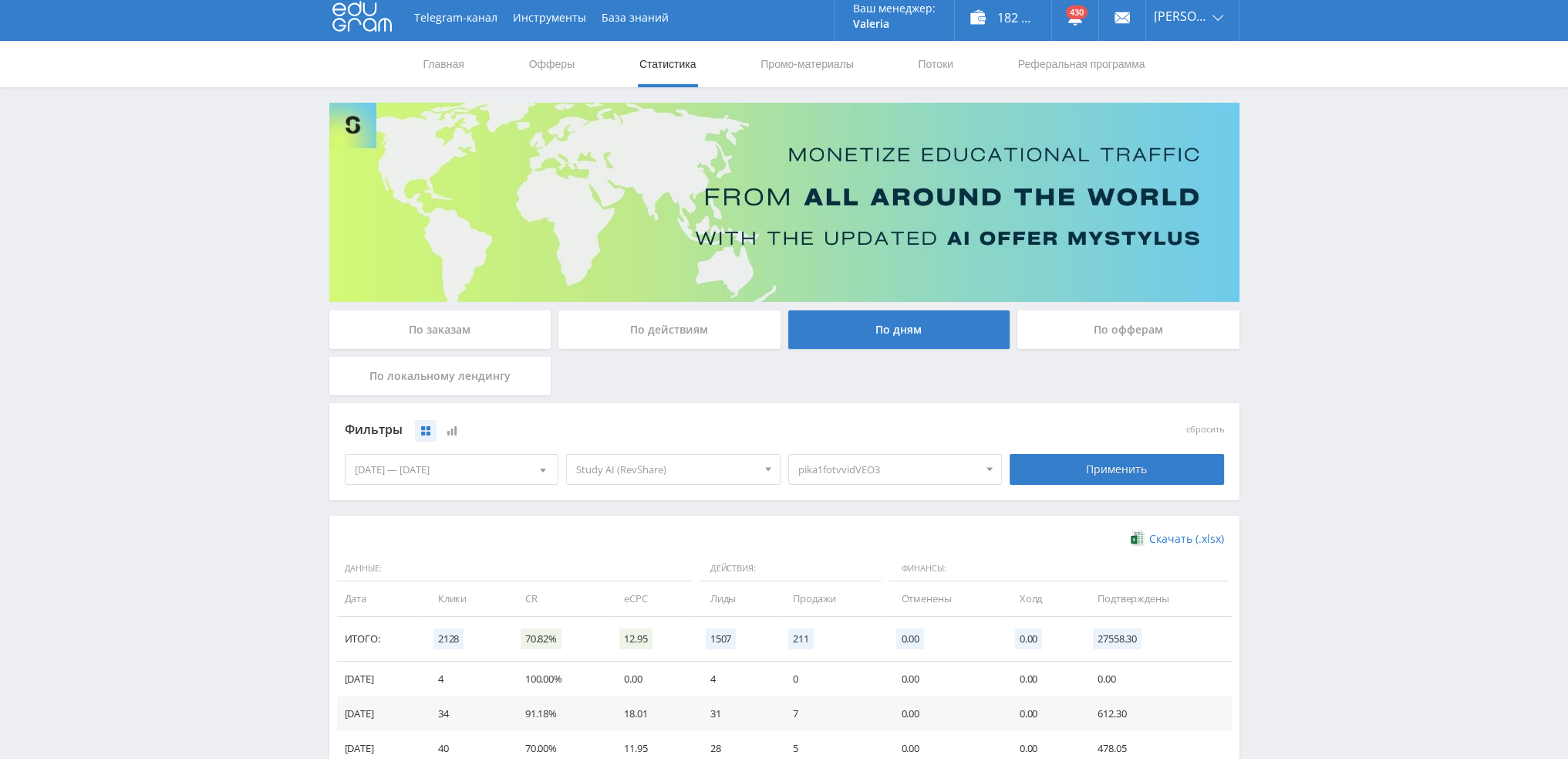
scroll to position [0, 0]
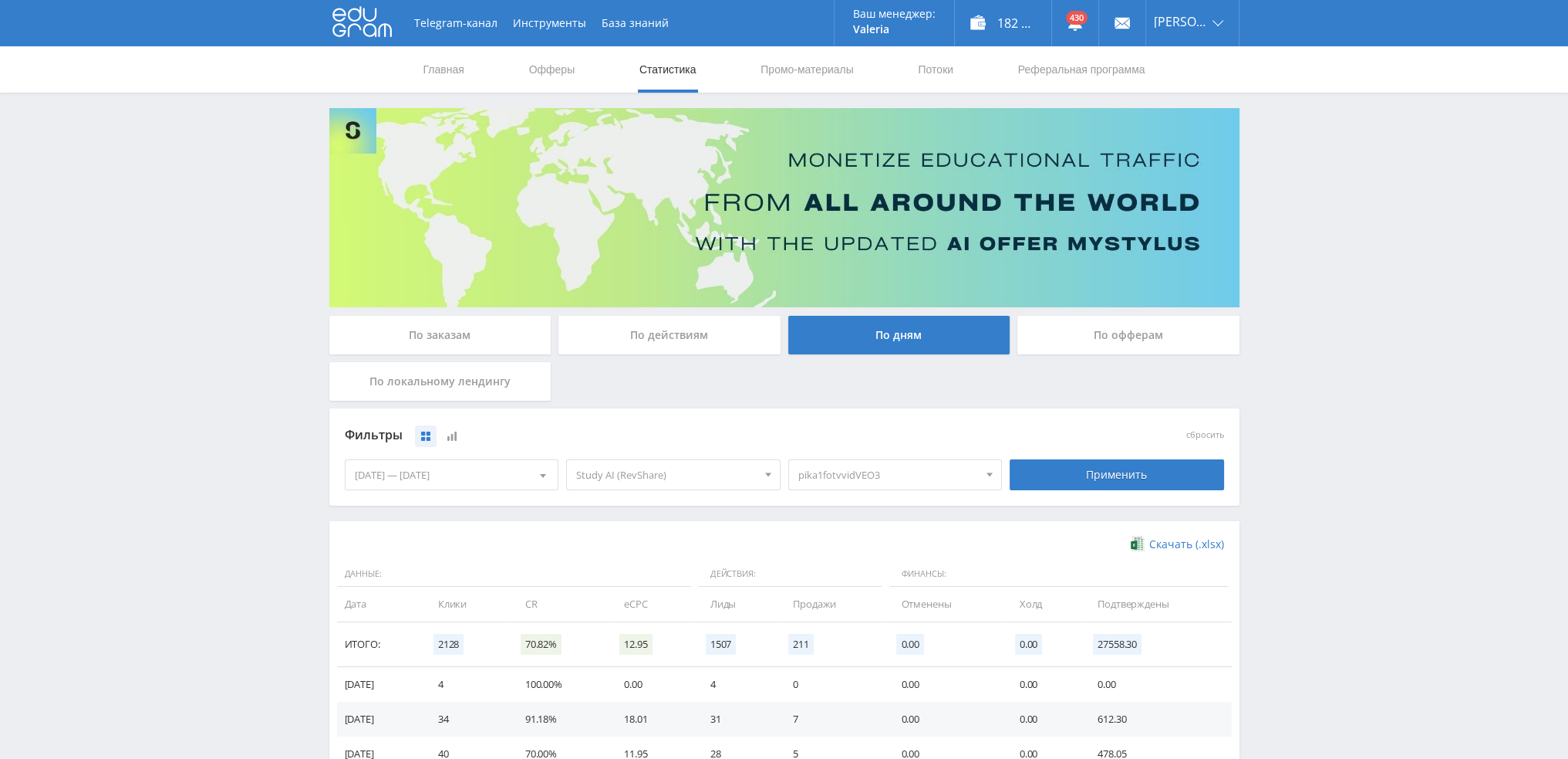
click at [921, 478] on span "pika1fotvvidVEO3" at bounding box center [888, 475] width 181 height 29
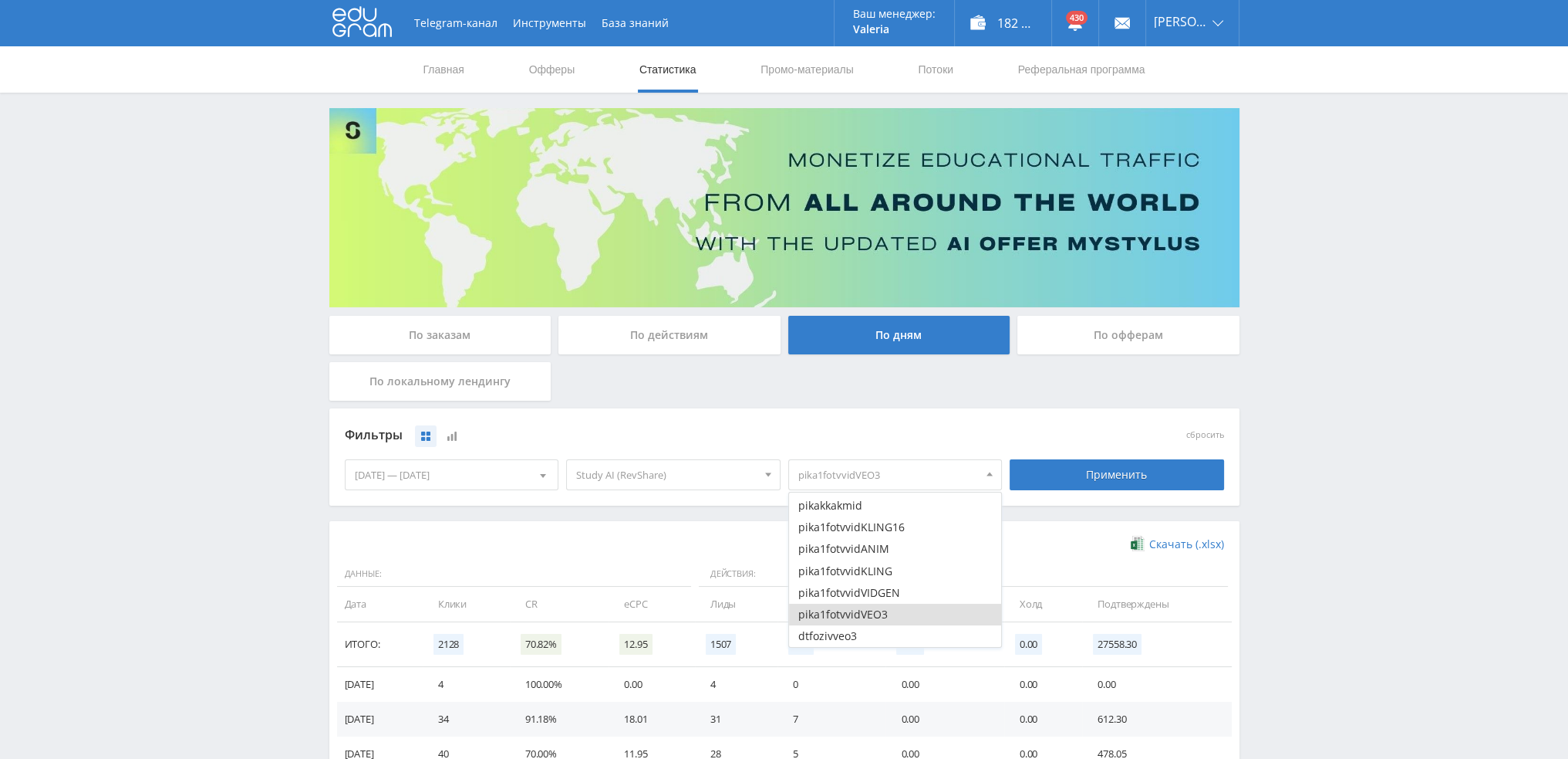
click at [846, 616] on button "pika1fotvvidVEO3" at bounding box center [895, 614] width 213 height 21
click at [1061, 476] on div "Применить" at bounding box center [1117, 475] width 215 height 31
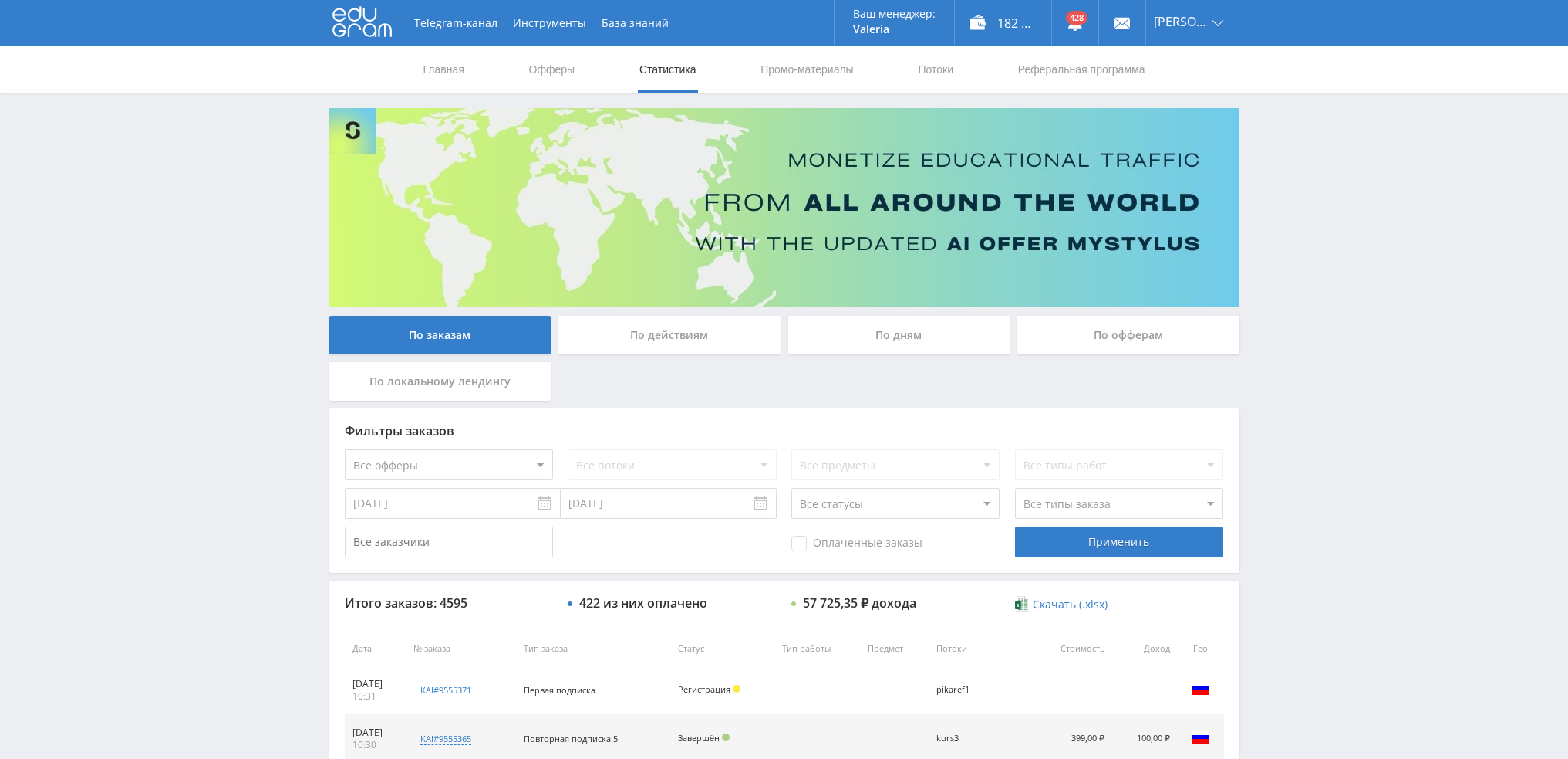
scroll to position [463, 0]
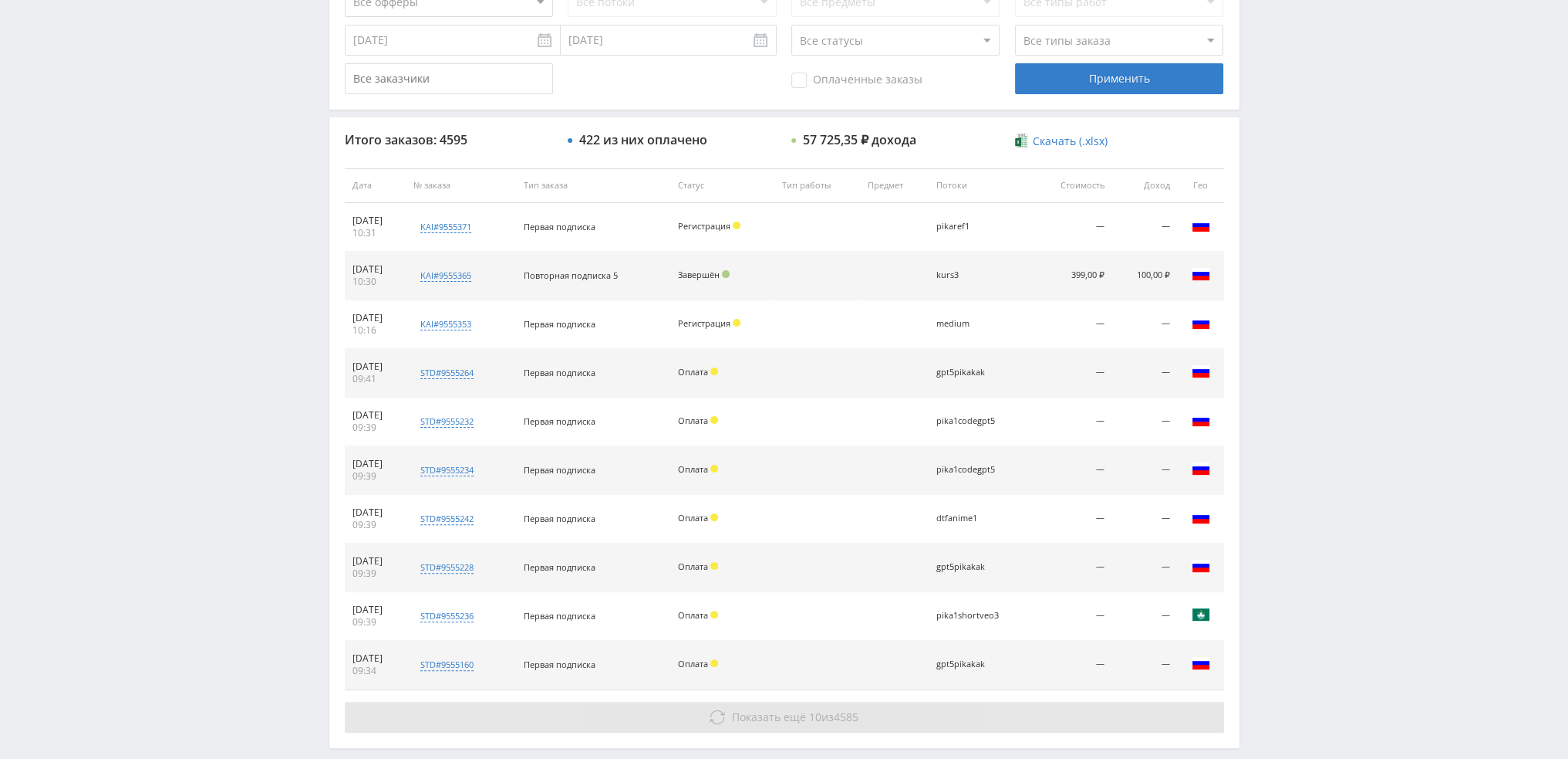
click at [876, 713] on button "Показать ещё 10 из 4585" at bounding box center [784, 717] width 880 height 31
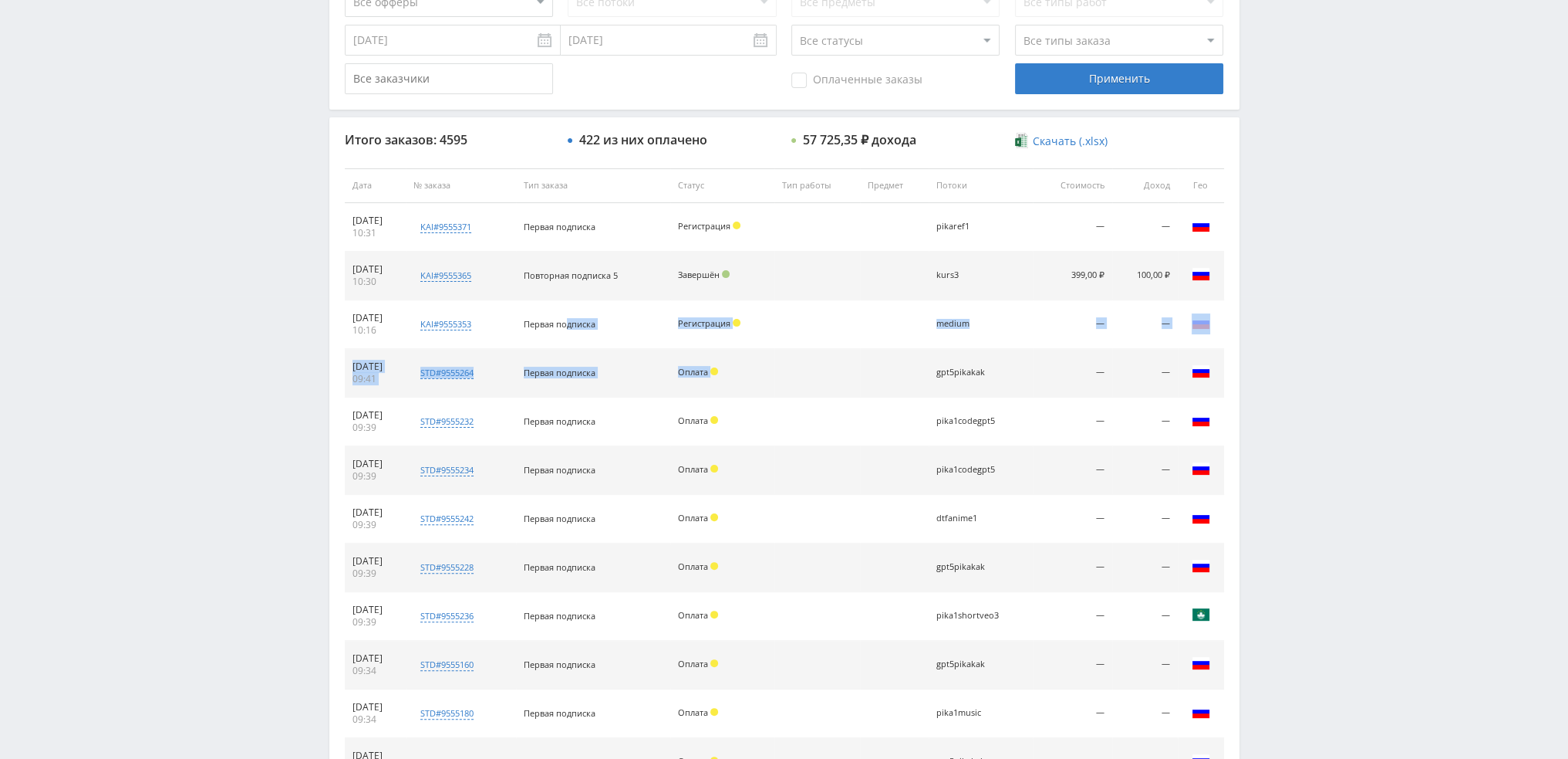
drag, startPoint x: 763, startPoint y: 392, endPoint x: 583, endPoint y: 315, distance: 195.8
click at [586, 315] on tbody "21.09.2025 10:31 kai#9555371 Заказчик 2196413 Первая подписка Регистрация pikar…" at bounding box center [784, 665] width 880 height 924
click at [757, 398] on td "Оплата" at bounding box center [722, 422] width 104 height 49
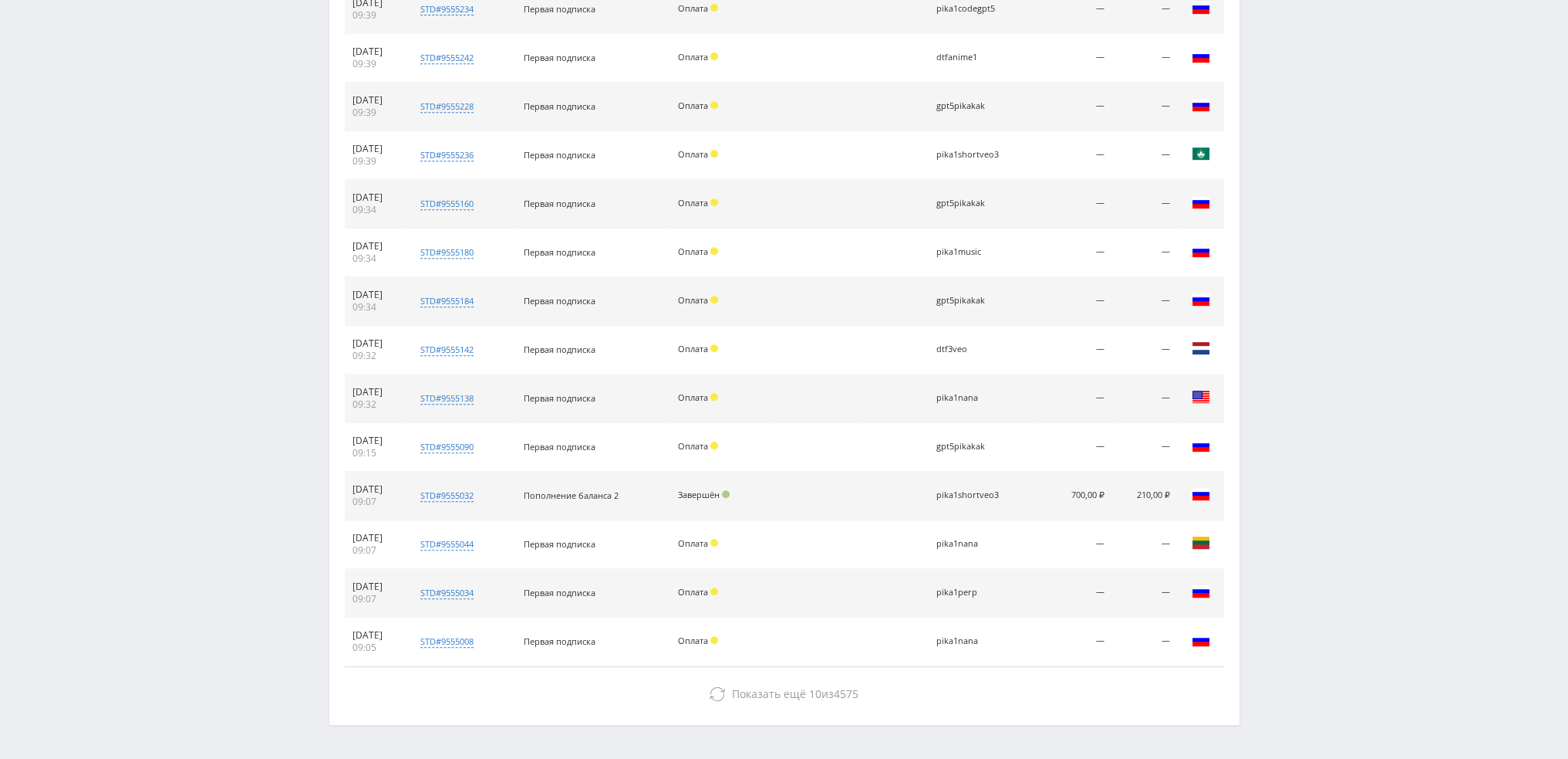
scroll to position [926, 0]
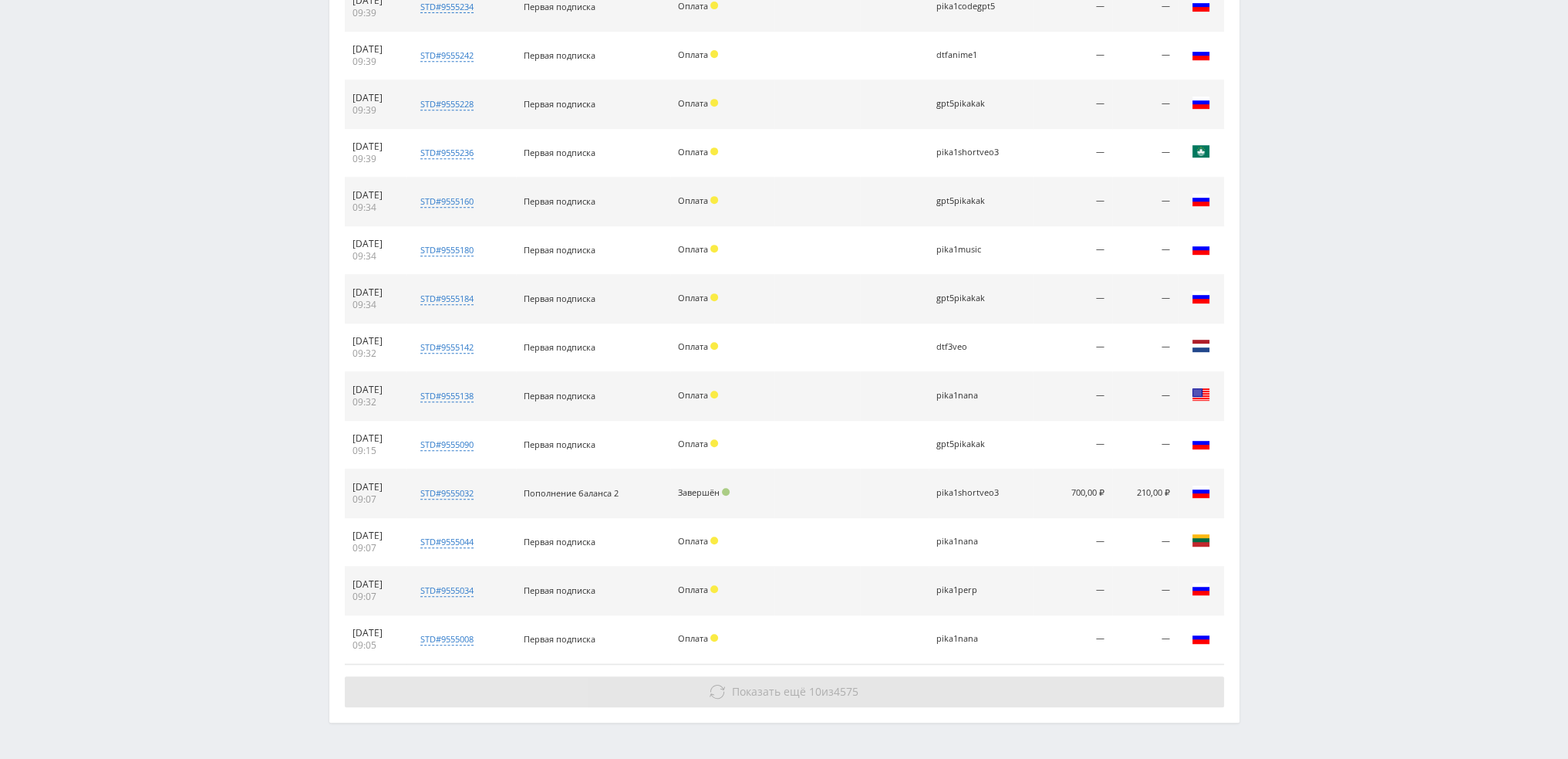
click at [809, 676] on button "Показать ещё 10 из 4575" at bounding box center [784, 692] width 880 height 31
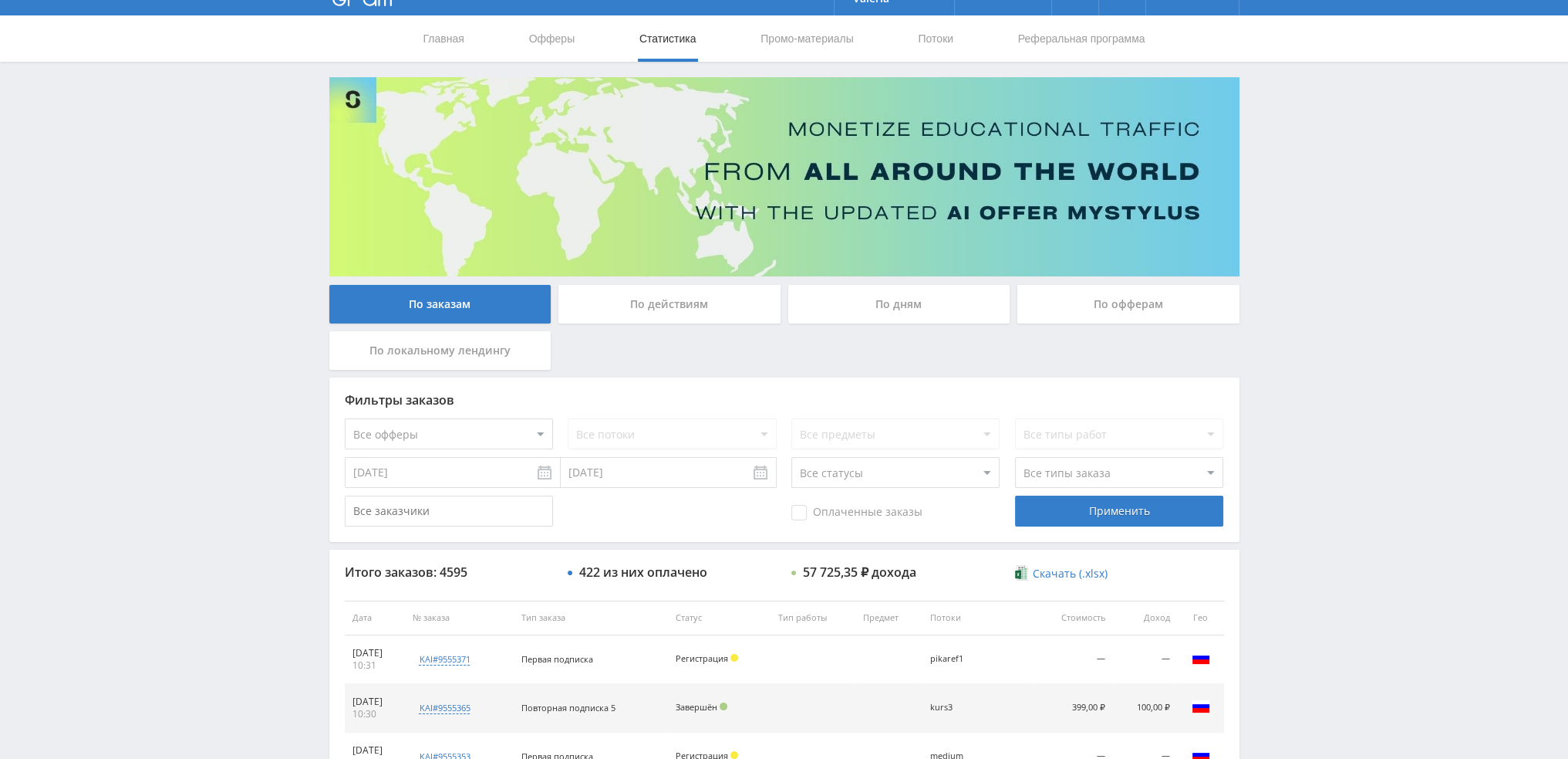
scroll to position [0, 0]
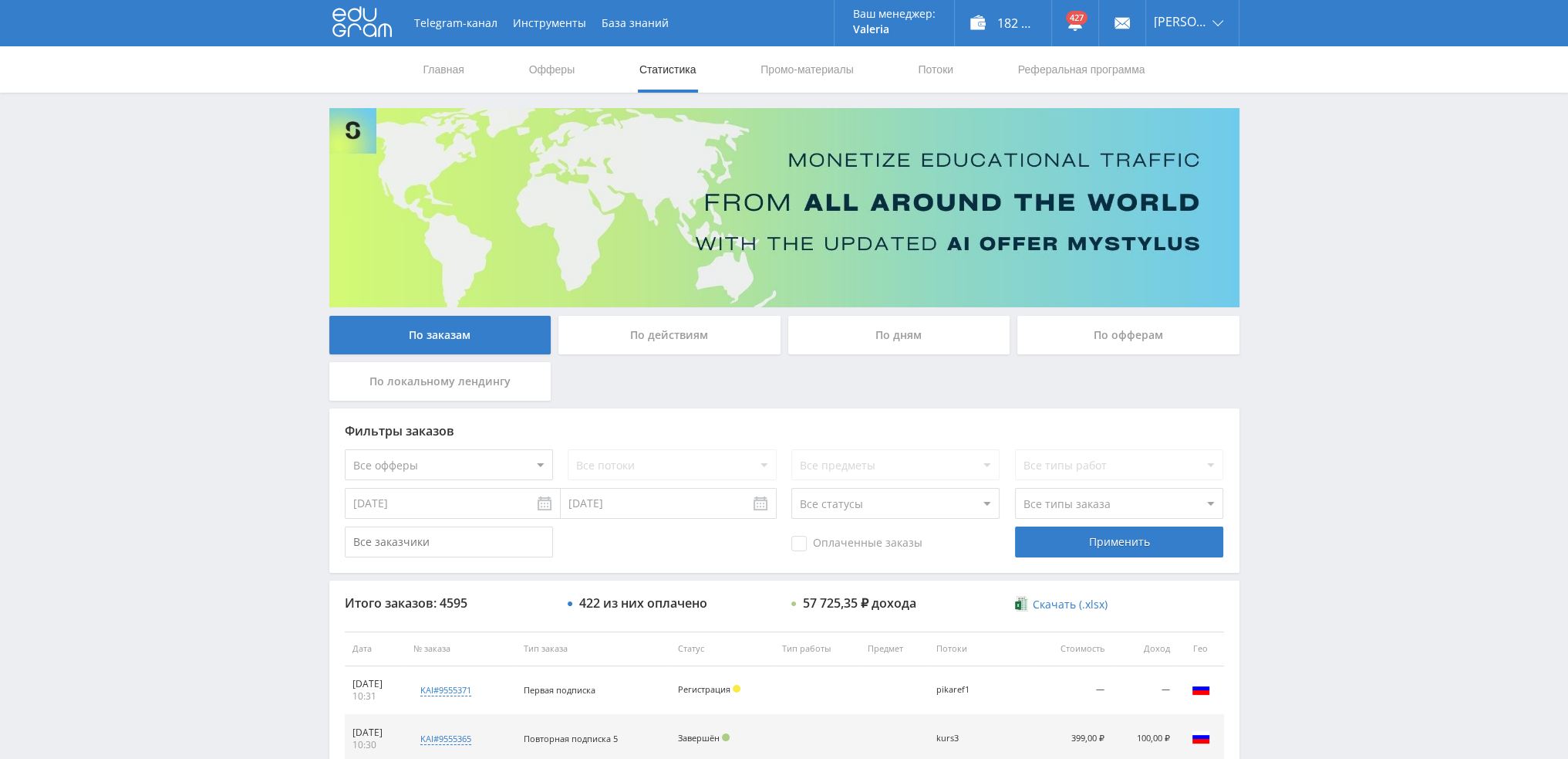
click at [848, 355] on div "По дням" at bounding box center [898, 338] width 229 height 46
click at [861, 342] on div "По дням" at bounding box center [899, 335] width 223 height 39
click at [0, 0] on input "По дням" at bounding box center [0, 0] width 0 height 0
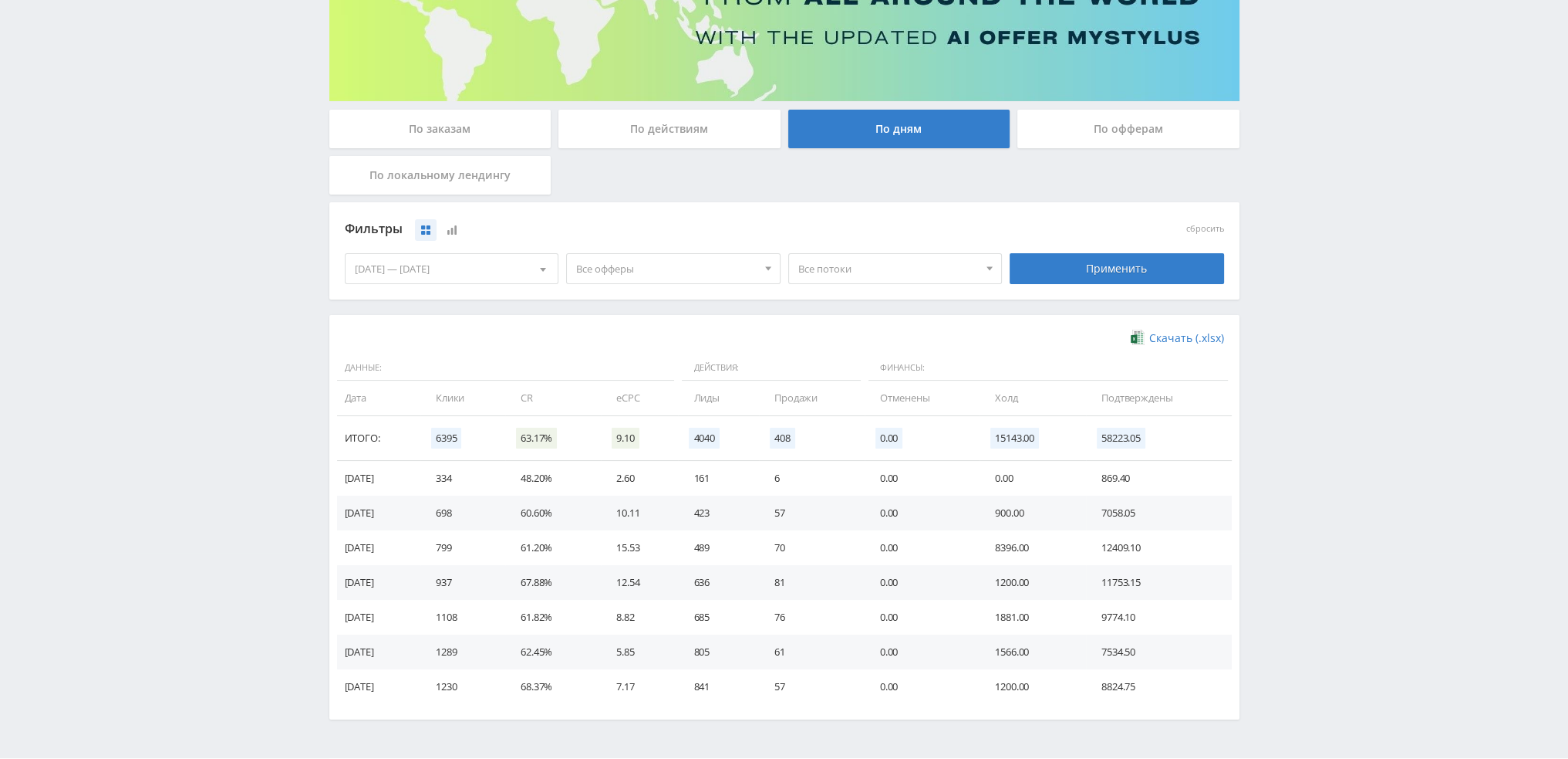
scroll to position [232, 0]
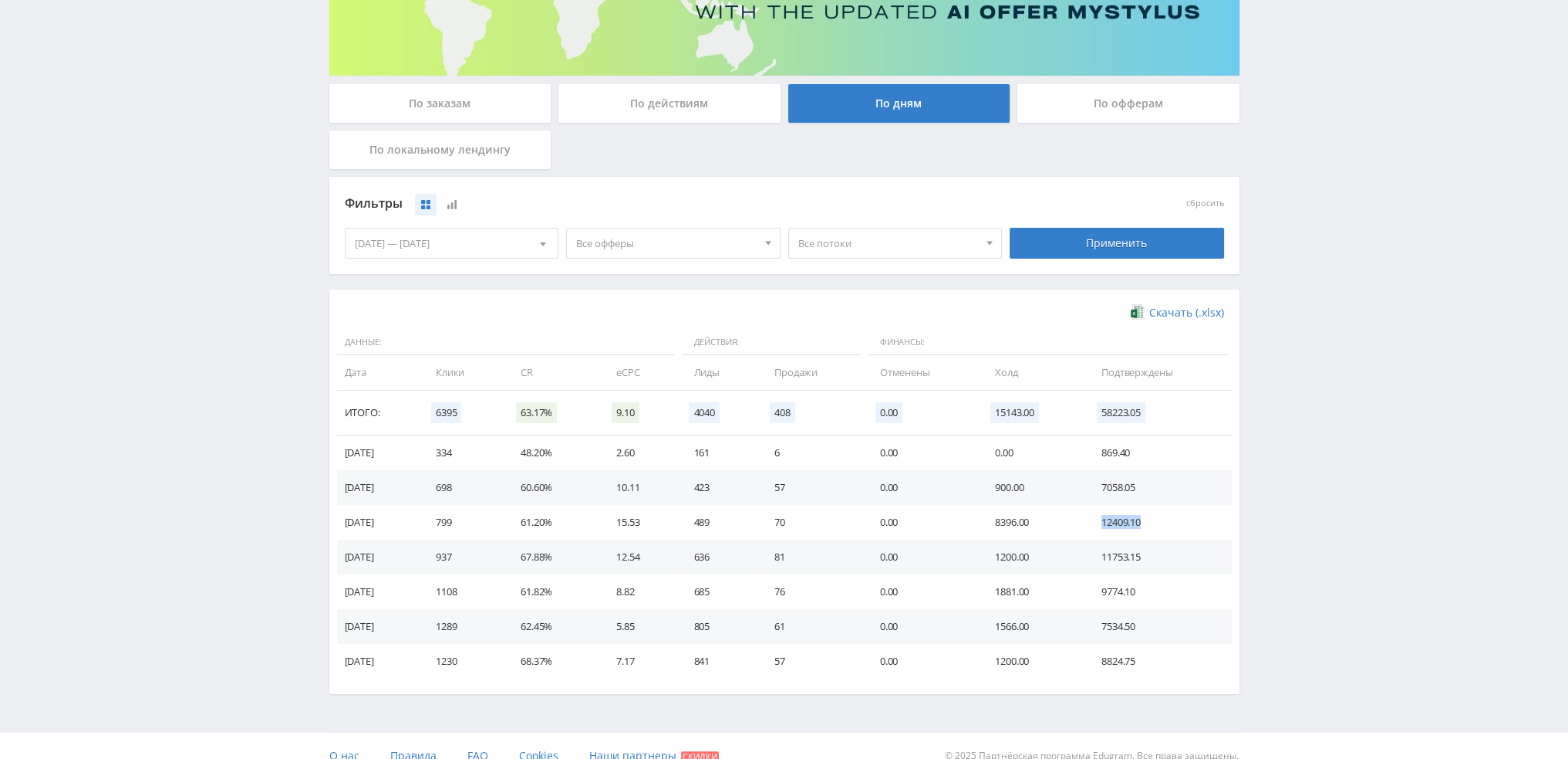
drag, startPoint x: 1097, startPoint y: 510, endPoint x: 1086, endPoint y: 510, distance: 11.0
click at [1086, 510] on tr "[DATE] 799 61.20% 15.53 489 70 0.00 8396.00 12409.10" at bounding box center [784, 523] width 894 height 35
drag, startPoint x: 1123, startPoint y: 441, endPoint x: 1077, endPoint y: 444, distance: 46.1
click at [1077, 444] on tr "[DATE] 334 48.20% 2.60 161 6 0.00 0.00 869.40" at bounding box center [784, 453] width 894 height 35
click at [1125, 464] on td "869.40" at bounding box center [1158, 453] width 145 height 35
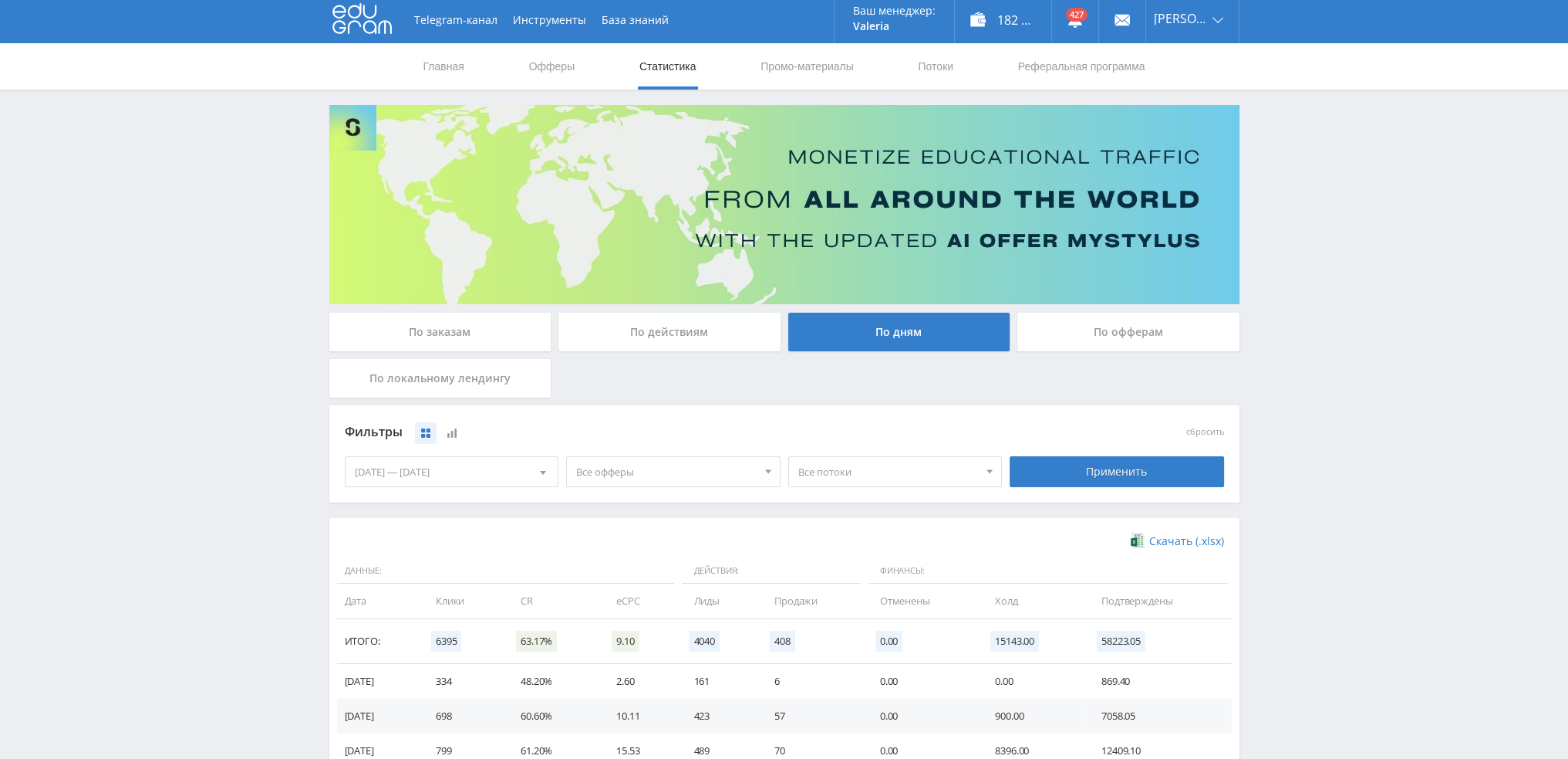
scroll to position [0, 0]
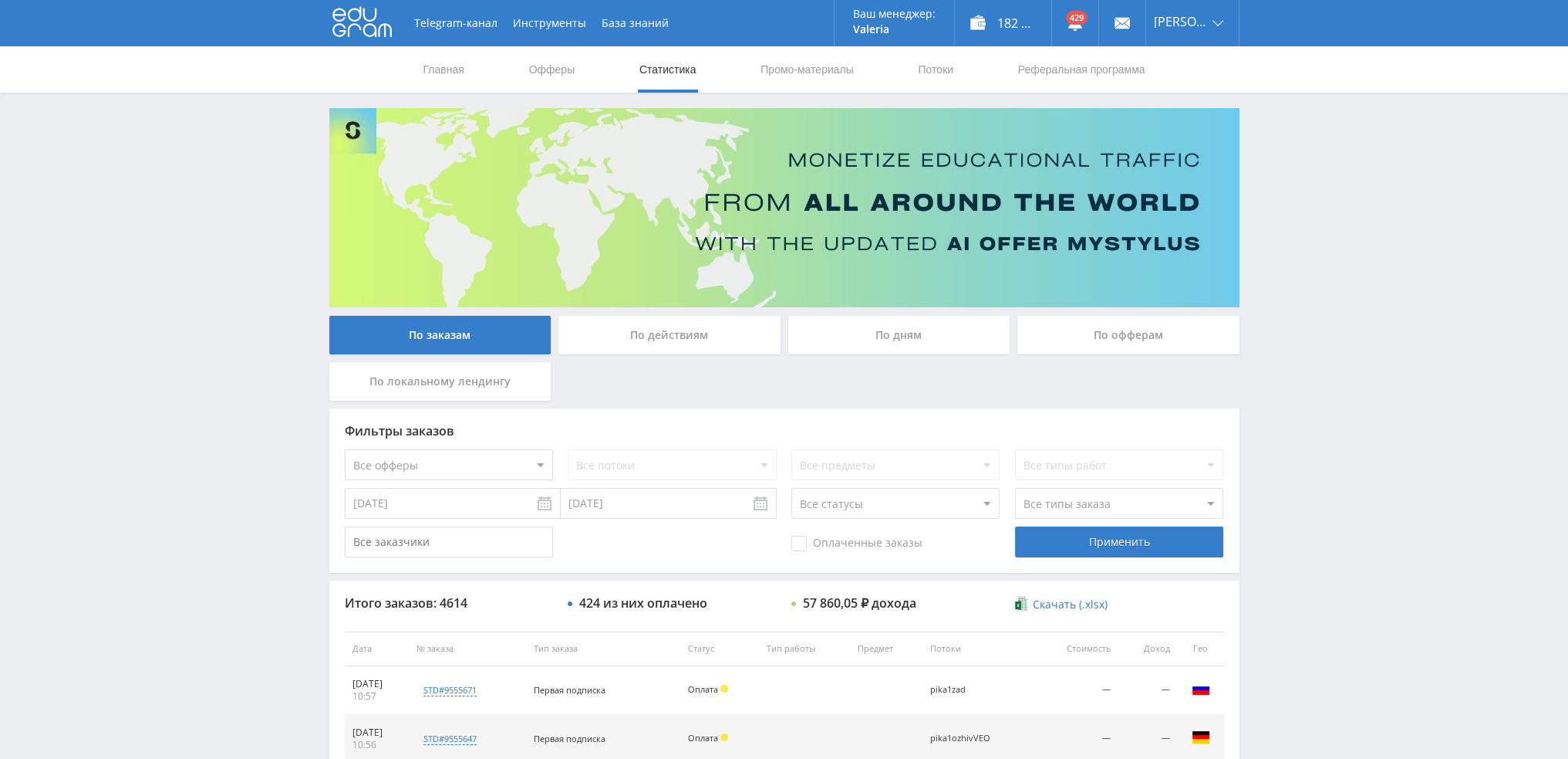
click at [887, 330] on div "По дням" at bounding box center [899, 335] width 223 height 39
click at [0, 0] on input "По дням" at bounding box center [0, 0] width 0 height 0
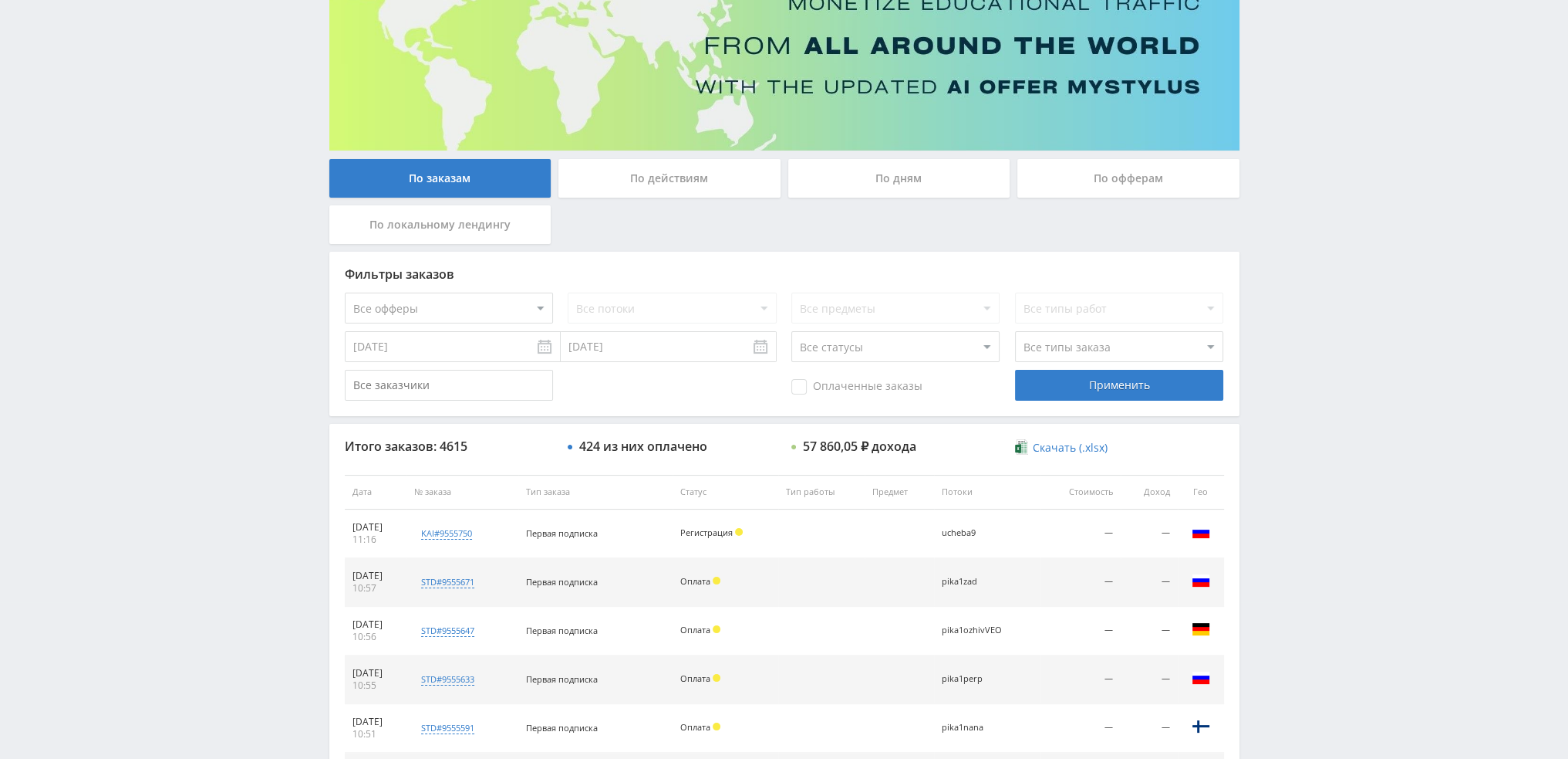
scroll to position [154, 0]
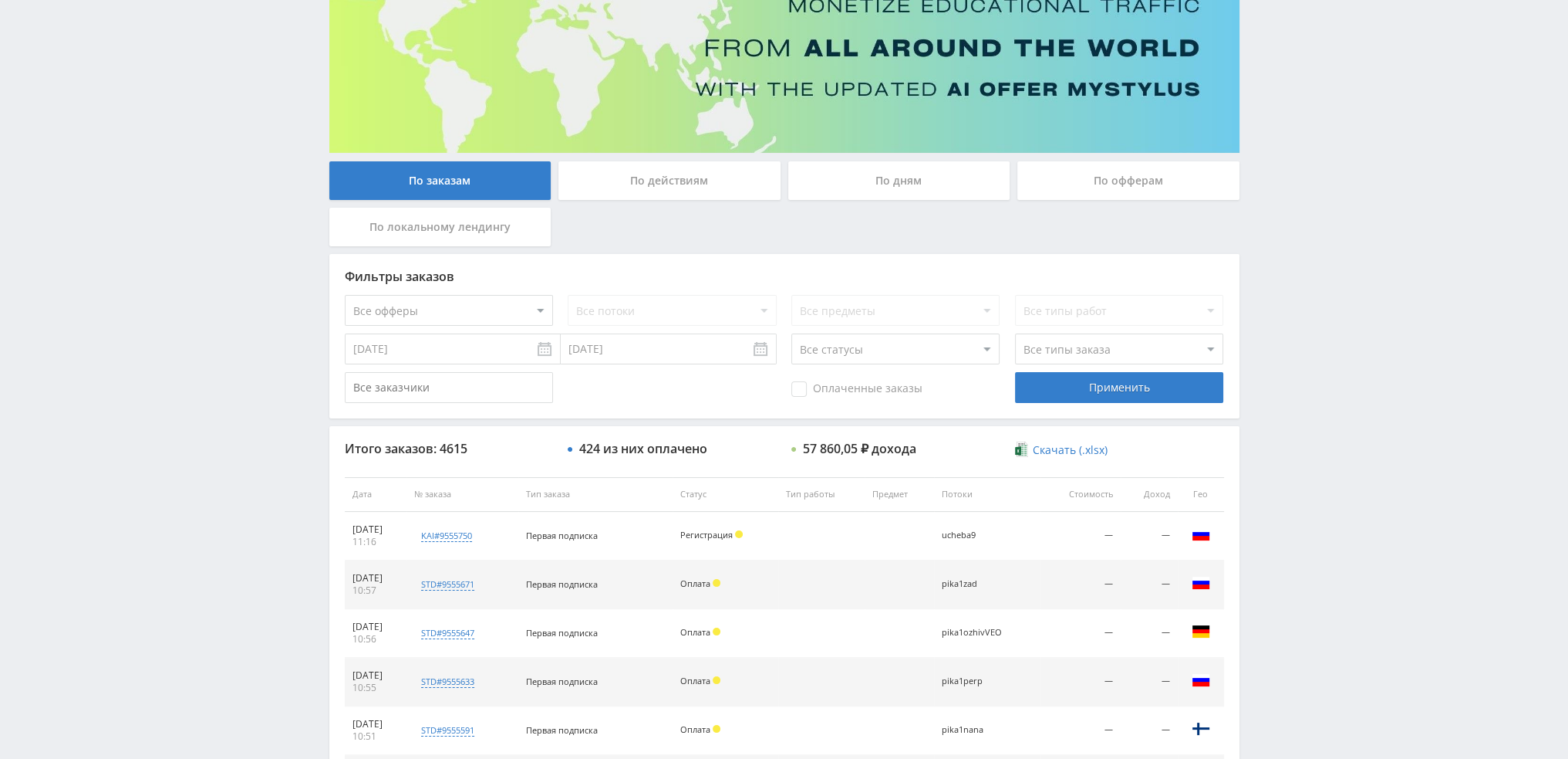
click at [889, 172] on div "По дням" at bounding box center [899, 181] width 223 height 39
click at [0, 0] on input "По дням" at bounding box center [0, 0] width 0 height 0
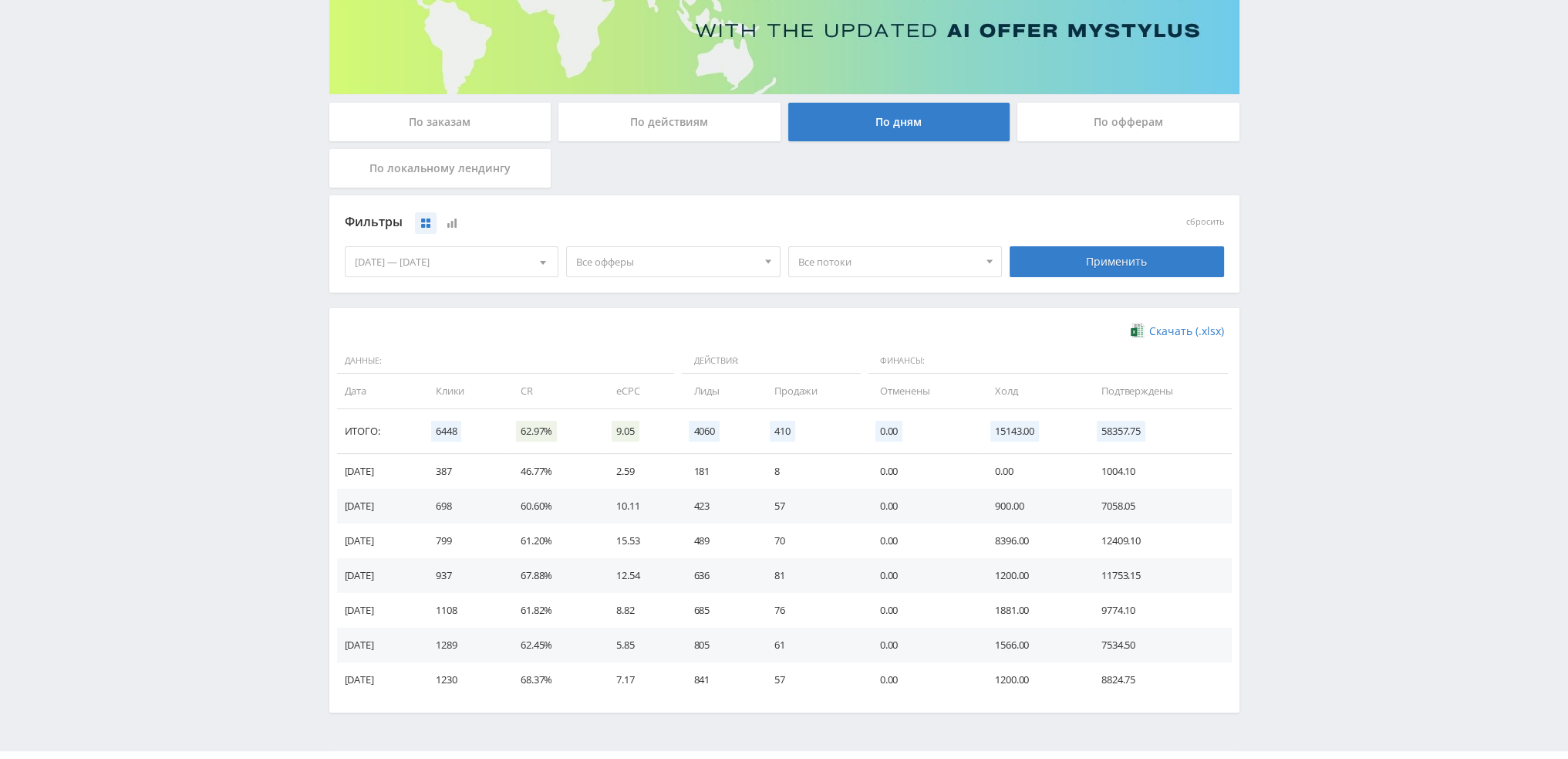
scroll to position [250, 0]
